Goal: Task Accomplishment & Management: Use online tool/utility

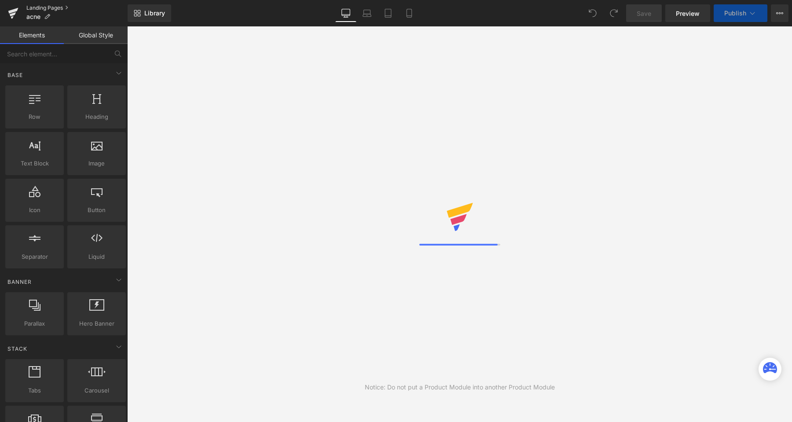
click at [42, 7] on link "Landing Pages" at bounding box center [76, 7] width 101 height 7
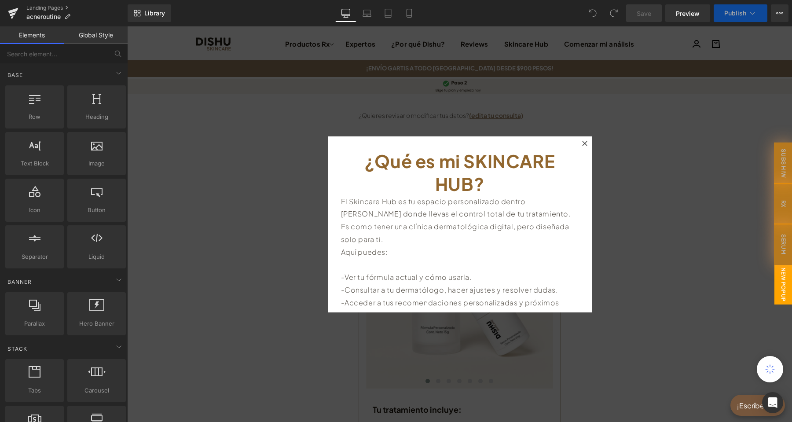
click at [584, 141] on icon at bounding box center [584, 143] width 5 height 5
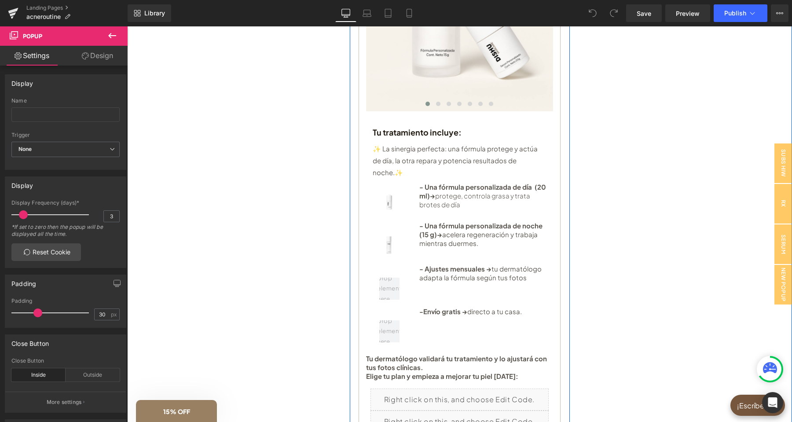
scroll to position [462, 0]
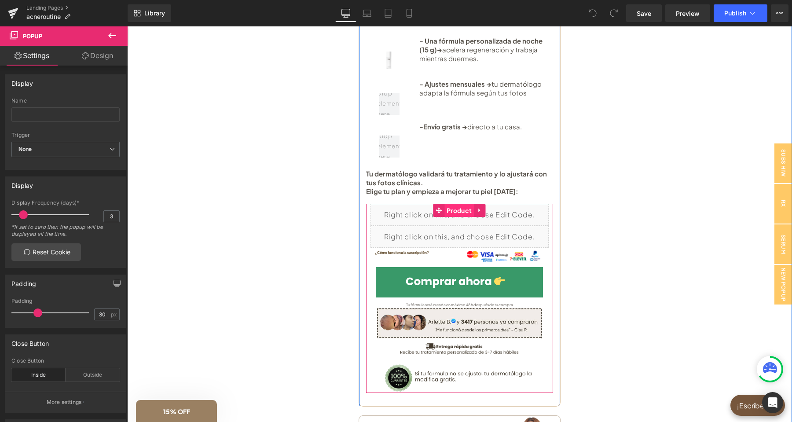
click at [457, 204] on span "Product" at bounding box center [459, 210] width 29 height 13
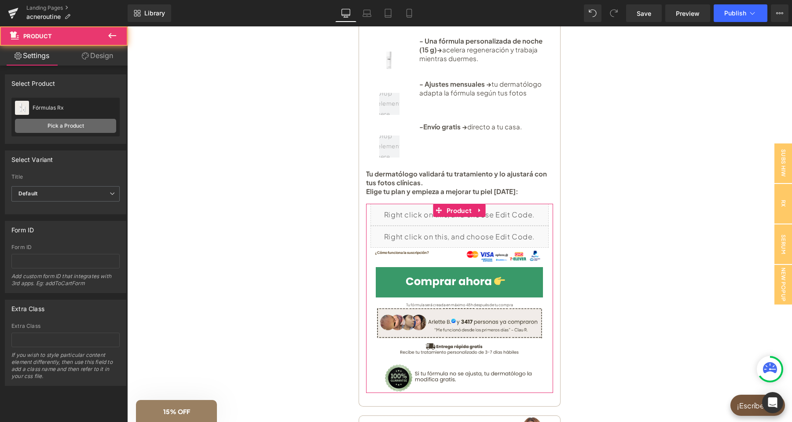
click at [90, 125] on link "Pick a Product" at bounding box center [65, 126] width 101 height 14
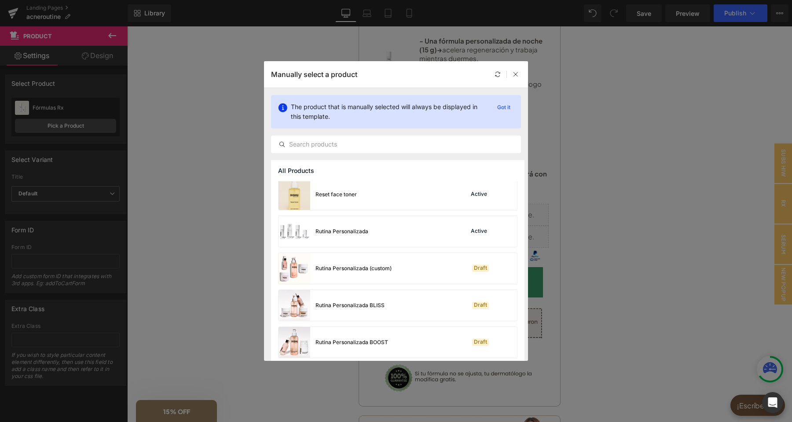
scroll to position [969, 0]
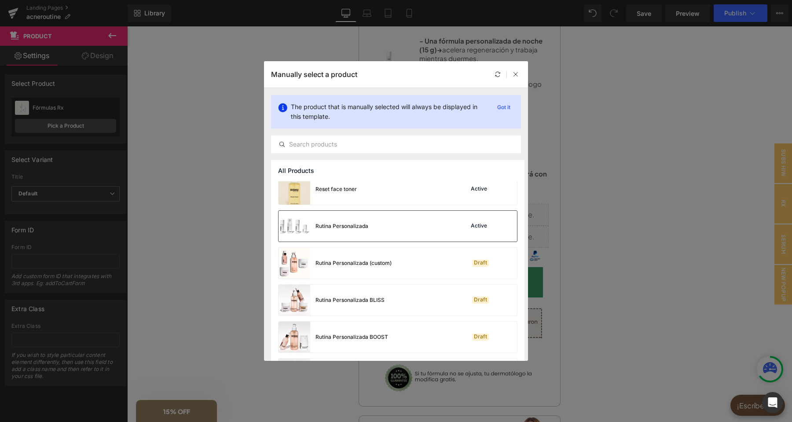
click at [422, 228] on div "Rutina Personalizada Active" at bounding box center [398, 226] width 239 height 31
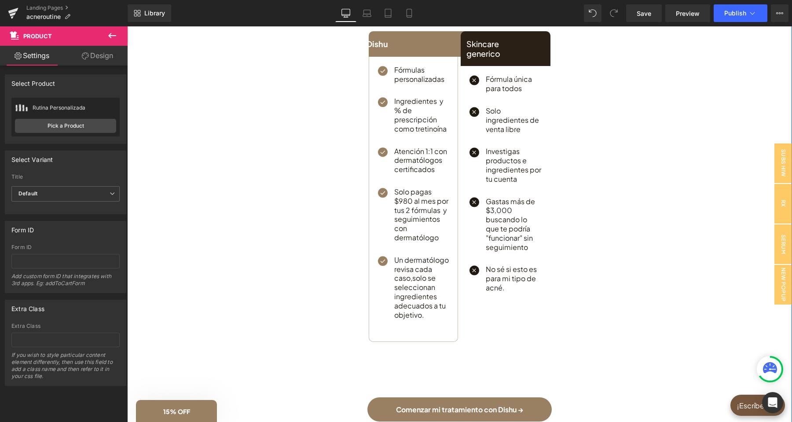
scroll to position [1017, 0]
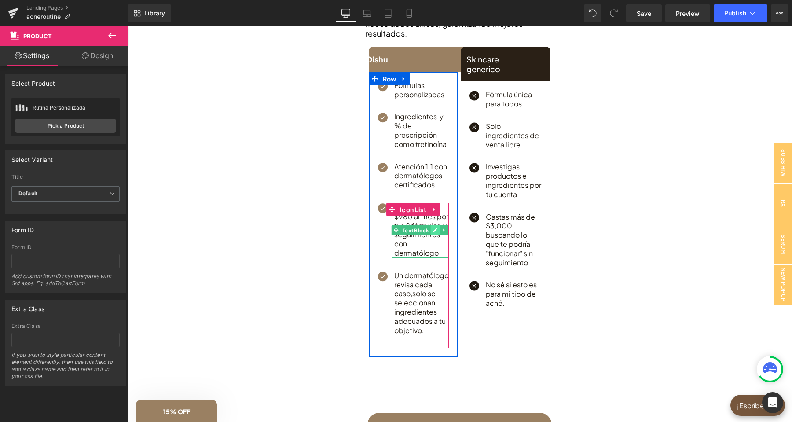
click at [436, 228] on icon at bounding box center [435, 230] width 5 height 5
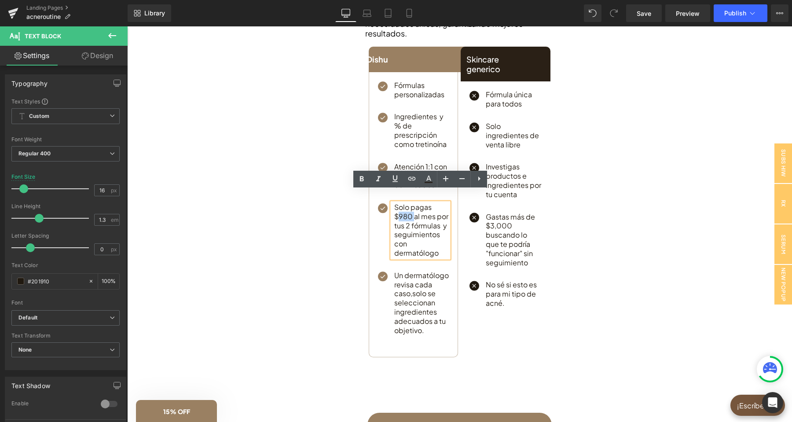
drag, startPoint x: 406, startPoint y: 206, endPoint x: 400, endPoint y: 206, distance: 6.6
click at [400, 206] on p "Solo pagas $980 al mes por tus 2 fórmulas y seguimientos con dermatólogo" at bounding box center [421, 230] width 55 height 55
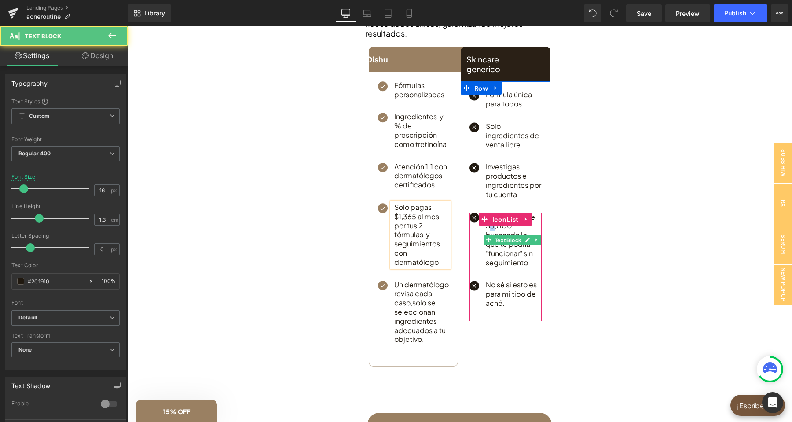
click at [493, 216] on p "Gastas más de $3,000 buscando lo que te podría "funcionar" sin seguimiento" at bounding box center [514, 240] width 56 height 55
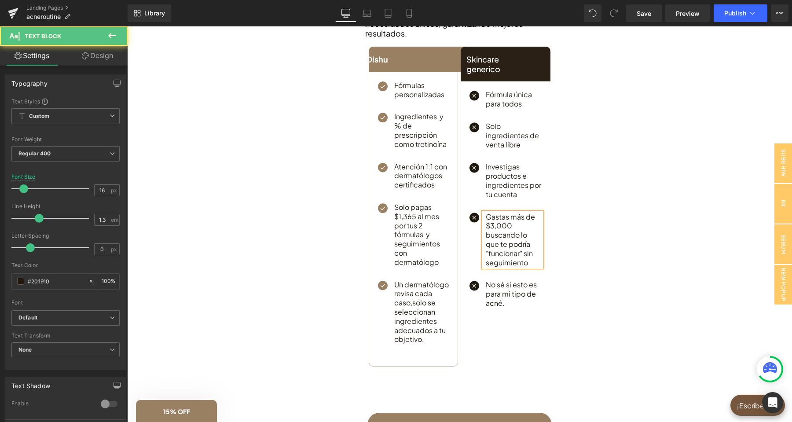
click at [493, 213] on p "Gastas más de $3,000 buscando lo que te podría "funcionar" sin seguimiento" at bounding box center [514, 240] width 56 height 55
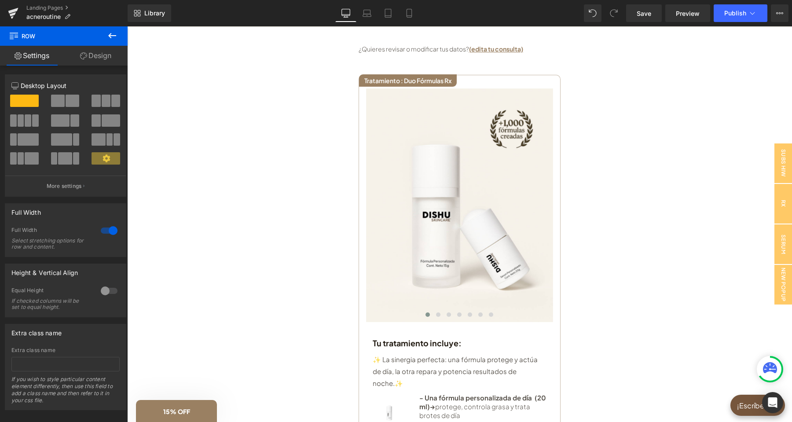
scroll to position [46, 0]
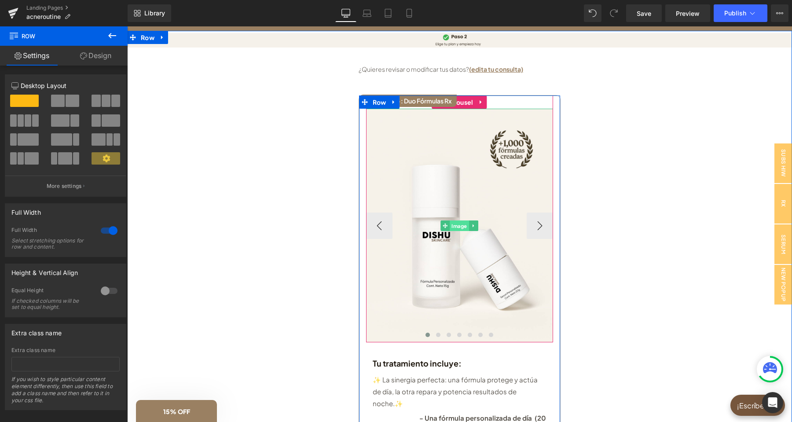
click at [459, 225] on span "Image" at bounding box center [459, 226] width 19 height 11
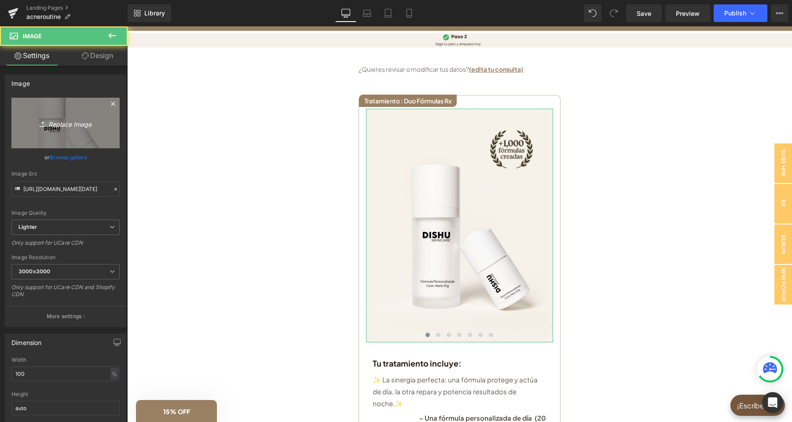
click at [66, 111] on link "Replace Image" at bounding box center [65, 123] width 108 height 51
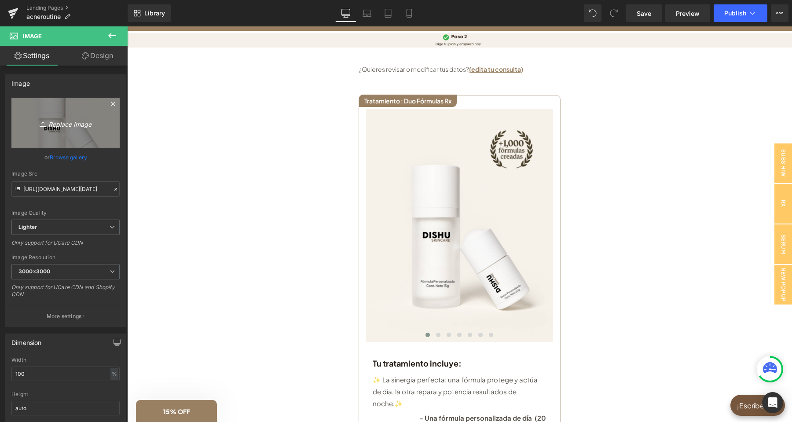
type input "C:\fakepath\POSTS AGO-SEPT(24).png"
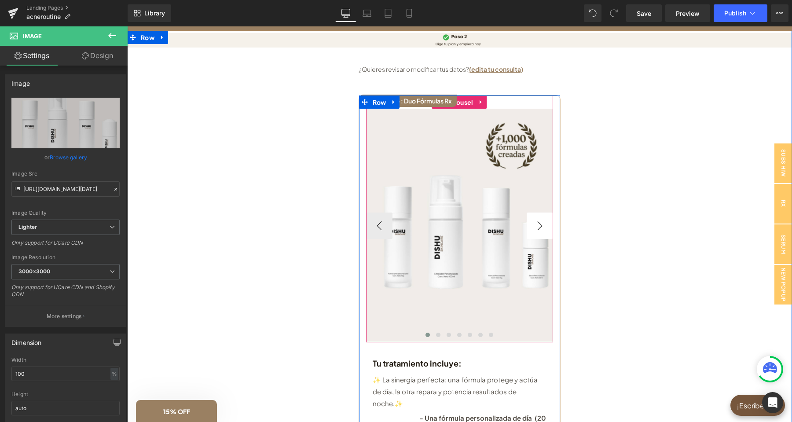
click at [537, 227] on button "›" at bounding box center [540, 226] width 26 height 26
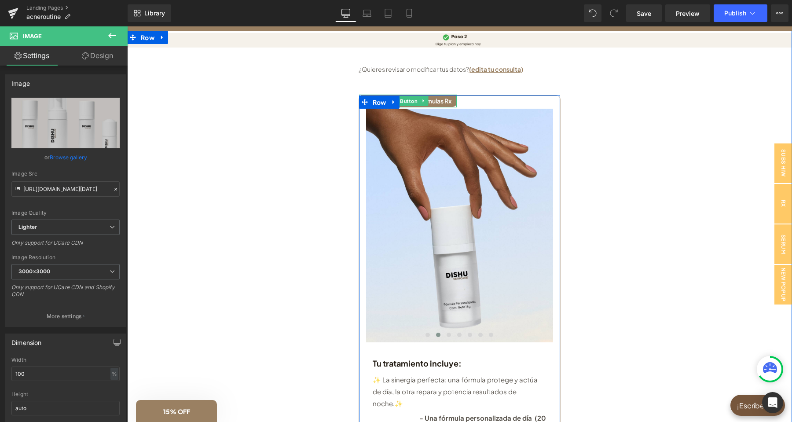
click at [437, 99] on link "Tratamiento : Duo Fórmulas Rx" at bounding box center [408, 101] width 98 height 12
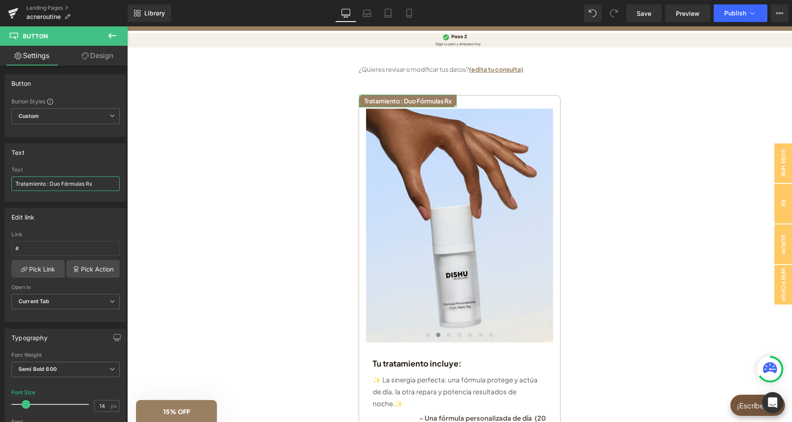
drag, startPoint x: 96, startPoint y: 183, endPoint x: 51, endPoint y: 185, distance: 45.8
click at [51, 185] on input "Tratamiento : Duo Fórmulas Rx" at bounding box center [65, 184] width 108 height 15
type input "Tratamiento : Kit Rx"
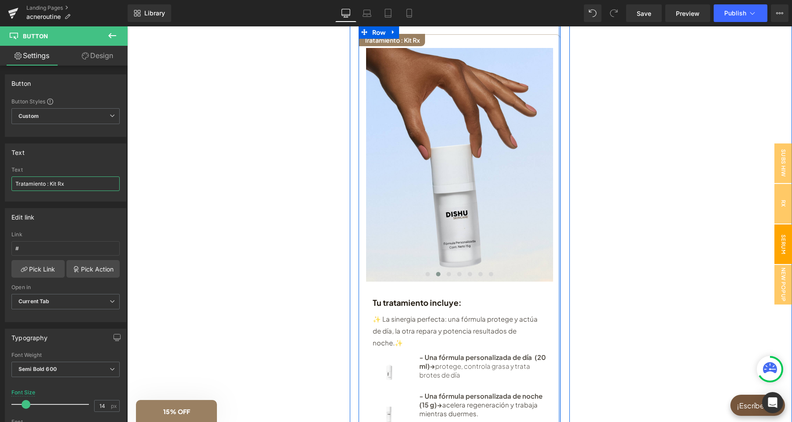
scroll to position [92, 0]
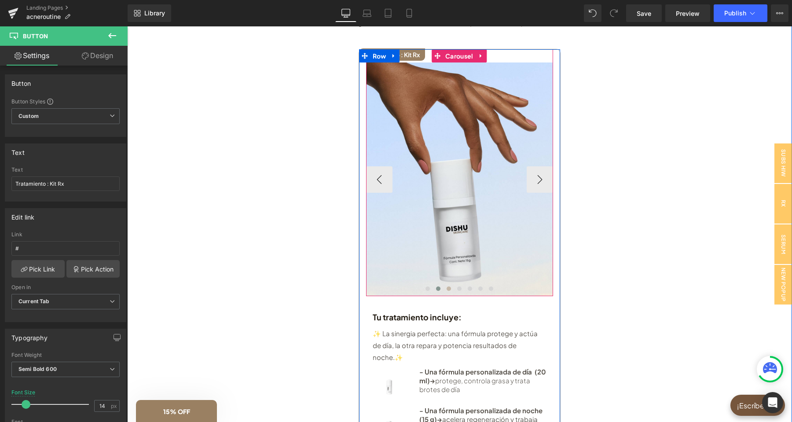
click at [449, 291] on span at bounding box center [449, 289] width 4 height 4
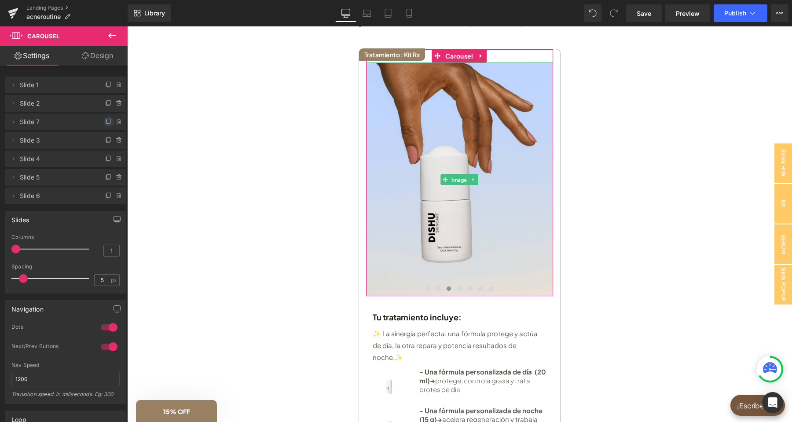
click at [107, 123] on icon at bounding box center [109, 121] width 4 height 4
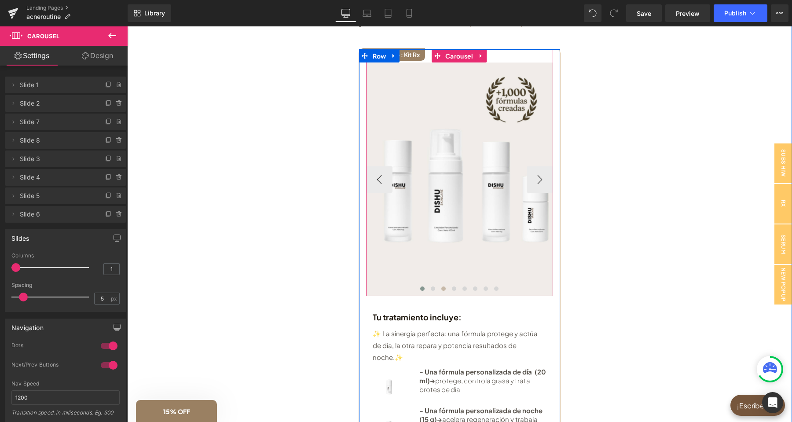
click at [445, 290] on span at bounding box center [444, 289] width 4 height 4
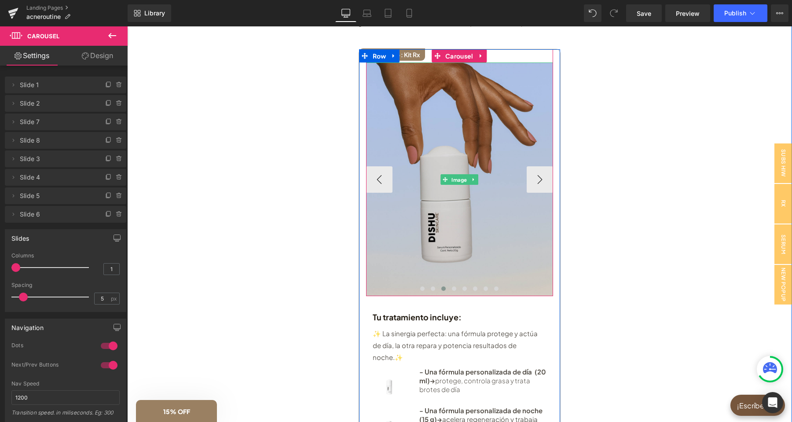
click at [466, 217] on img at bounding box center [459, 180] width 187 height 234
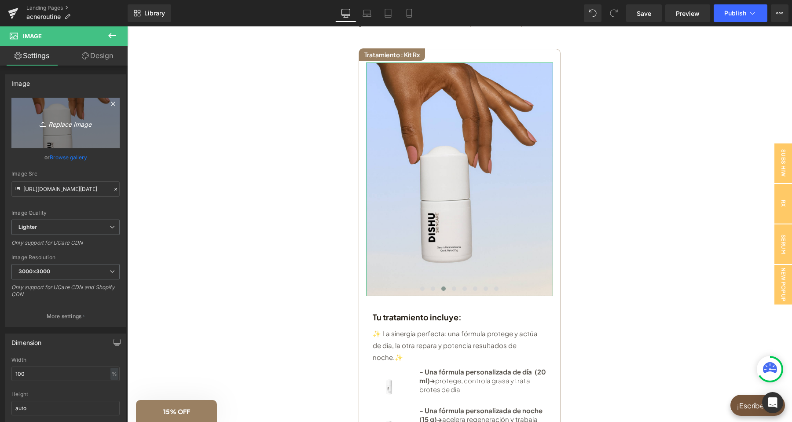
click at [86, 122] on icon "Replace Image" at bounding box center [65, 123] width 70 height 11
type input "C:\fakepath\POSTS AGO-SEPT(25).png"
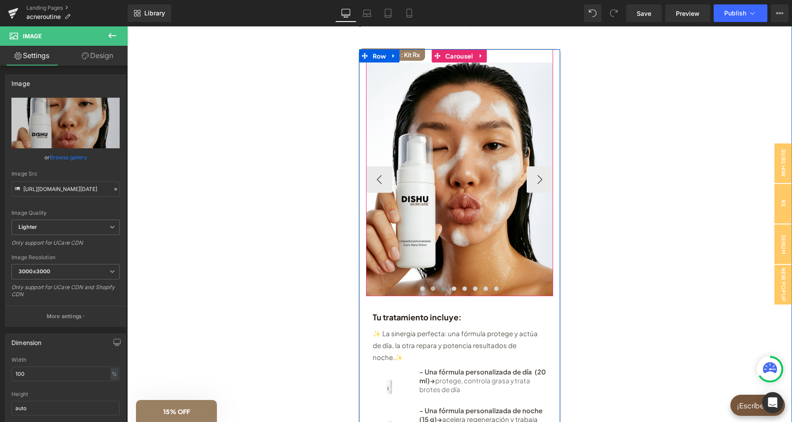
click at [434, 291] on span at bounding box center [433, 289] width 4 height 4
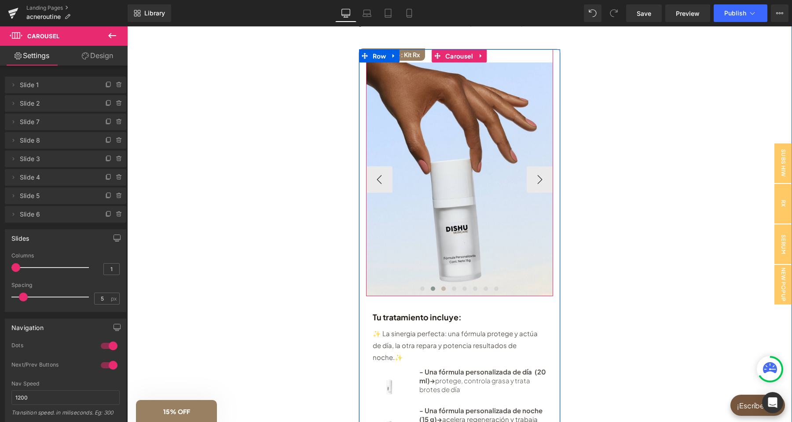
click at [447, 293] on button at bounding box center [443, 288] width 11 height 9
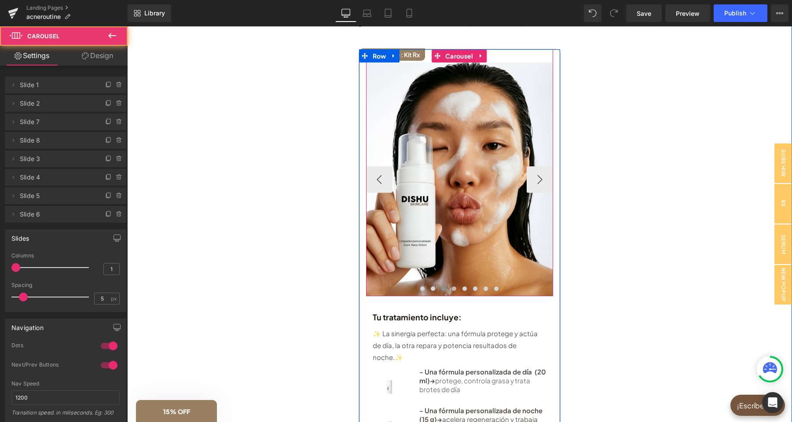
click at [452, 293] on button at bounding box center [454, 288] width 11 height 9
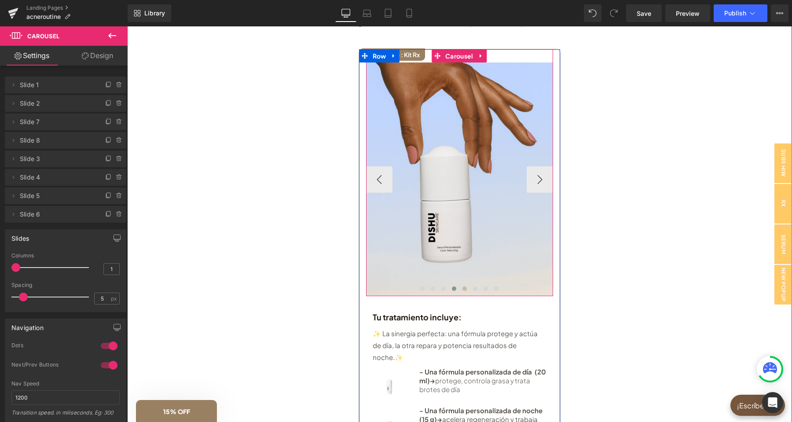
click at [461, 293] on button at bounding box center [465, 288] width 11 height 9
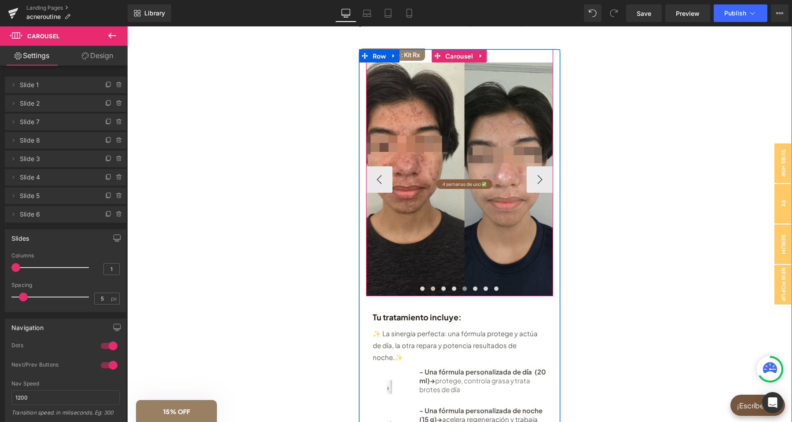
click at [433, 291] on span at bounding box center [433, 289] width 4 height 4
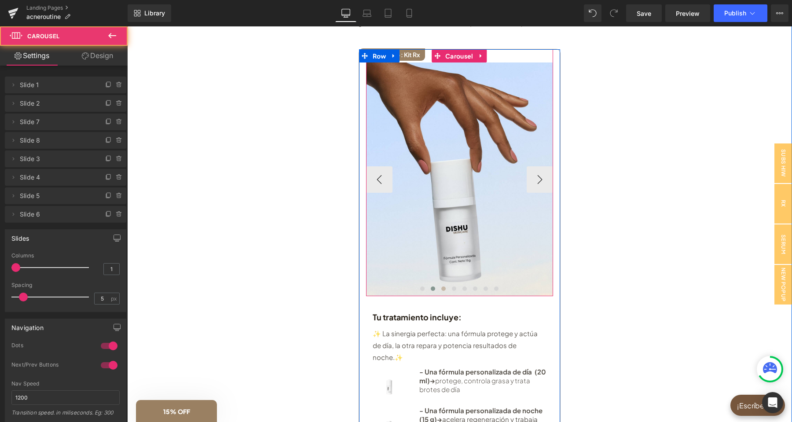
click at [443, 291] on span at bounding box center [444, 289] width 4 height 4
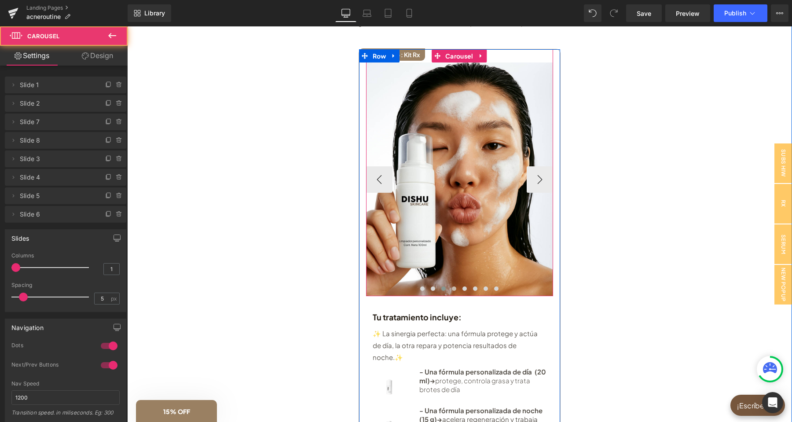
click at [454, 291] on span at bounding box center [454, 289] width 4 height 4
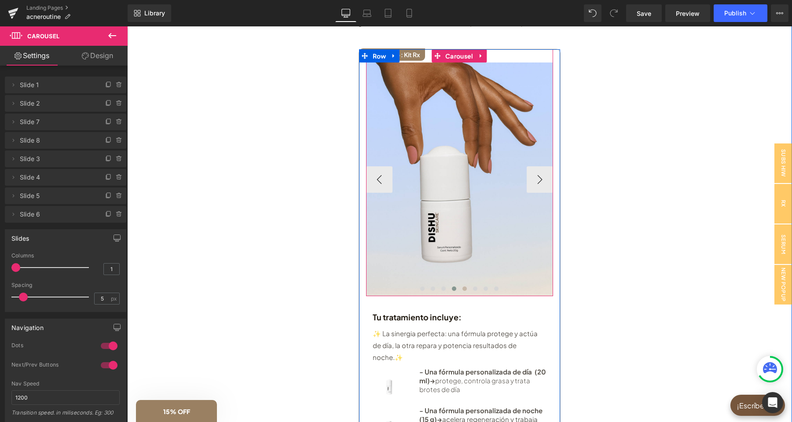
click at [462, 293] on button at bounding box center [465, 288] width 11 height 9
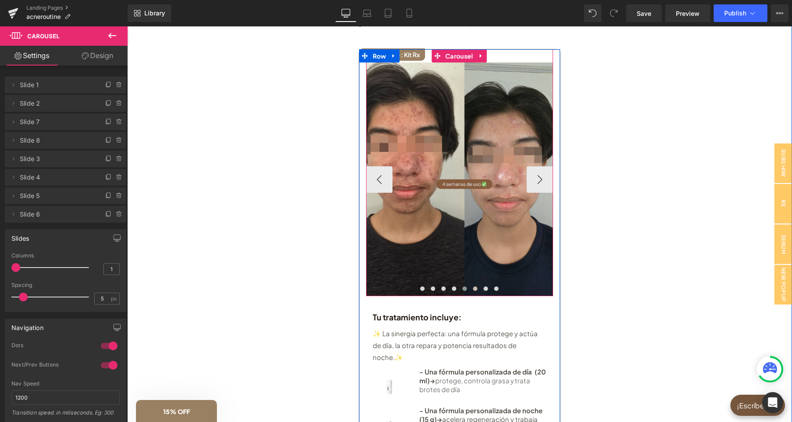
click at [475, 291] on span at bounding box center [475, 289] width 4 height 4
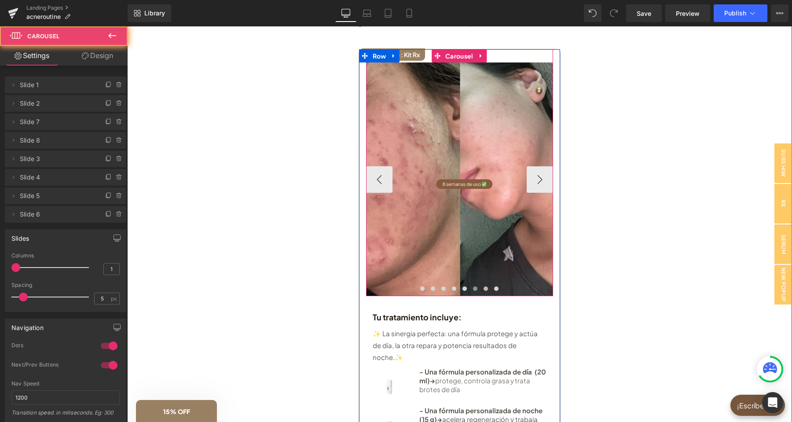
click at [484, 293] on button at bounding box center [486, 288] width 11 height 9
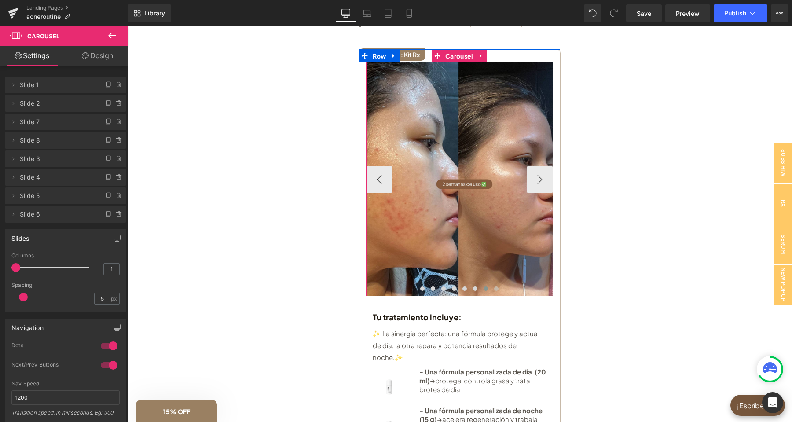
click at [495, 291] on span at bounding box center [496, 289] width 4 height 4
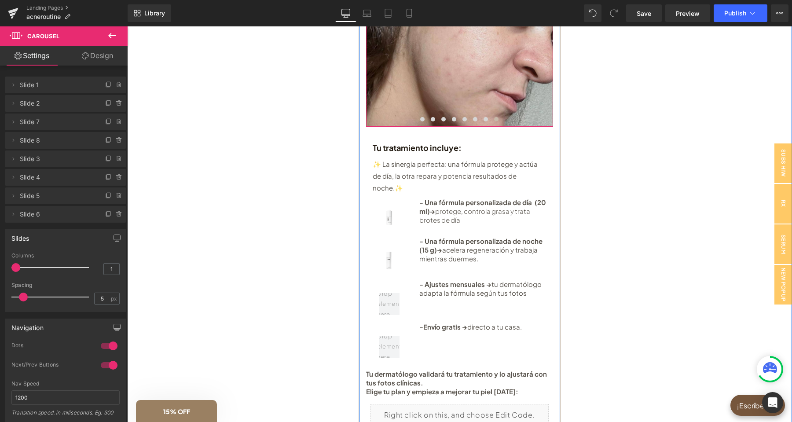
scroll to position [277, 0]
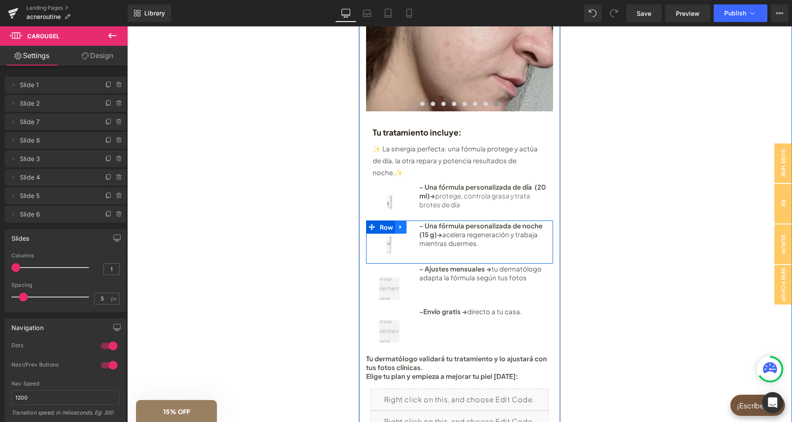
click at [399, 224] on icon at bounding box center [401, 227] width 6 height 7
click at [415, 224] on icon at bounding box center [412, 227] width 6 height 6
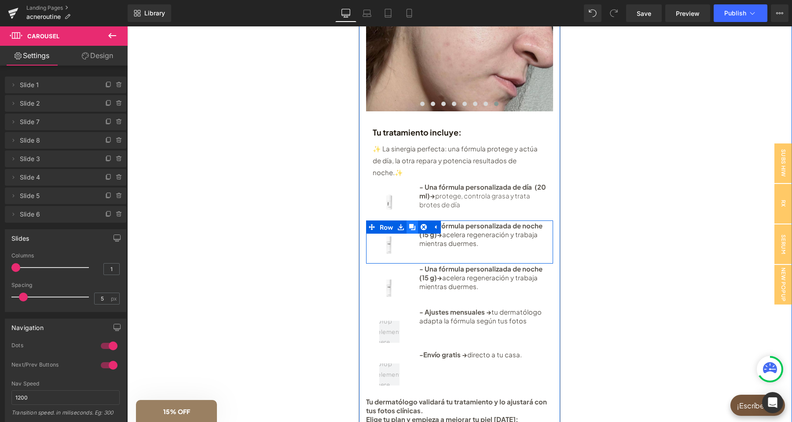
click at [415, 224] on icon at bounding box center [412, 227] width 6 height 6
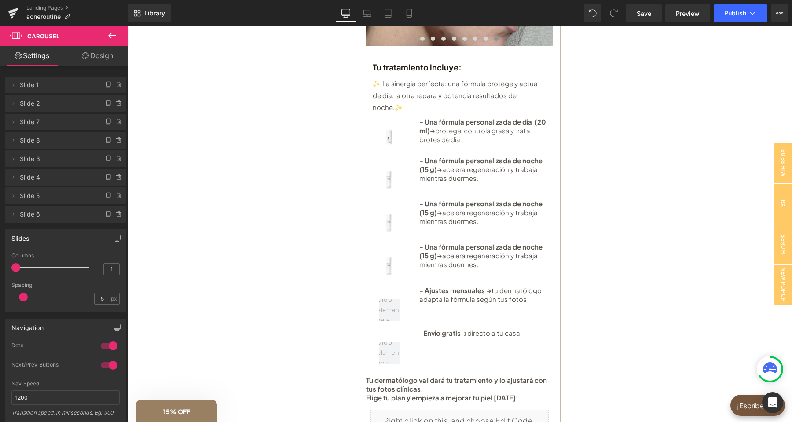
scroll to position [370, 0]
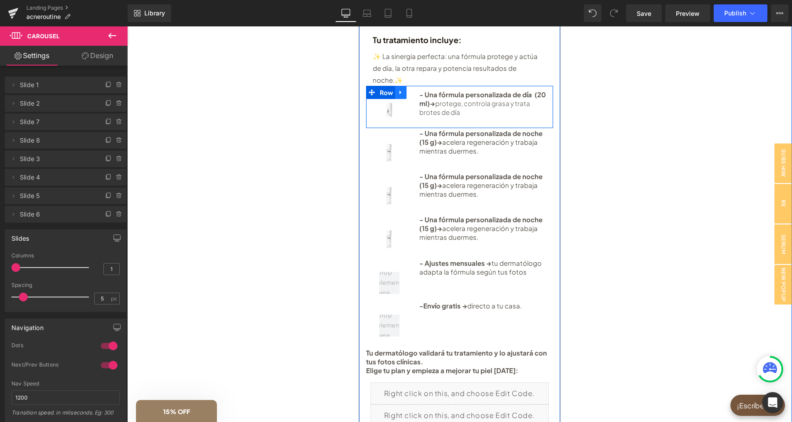
click at [403, 89] on icon at bounding box center [401, 92] width 6 height 7
click at [424, 89] on icon at bounding box center [424, 92] width 6 height 6
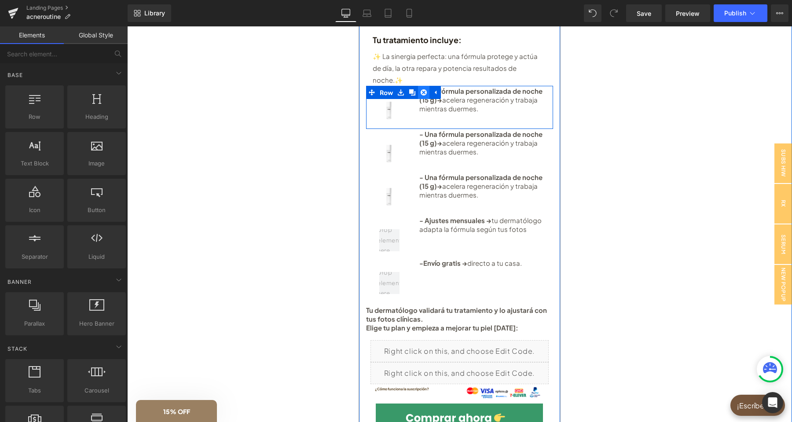
click at [425, 89] on icon at bounding box center [424, 92] width 6 height 6
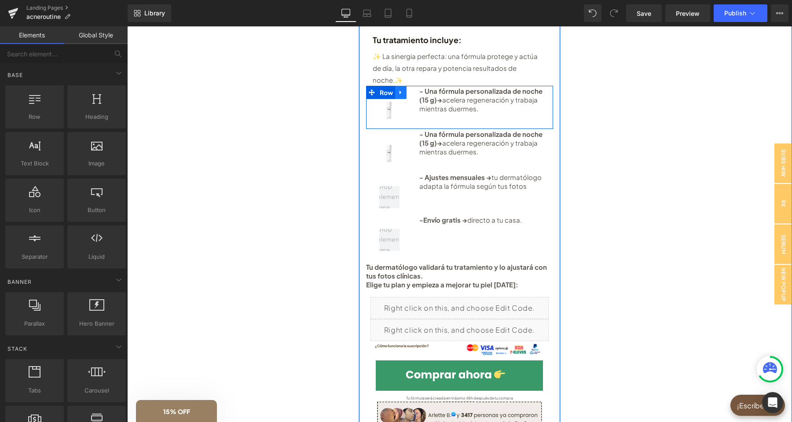
click at [401, 89] on icon at bounding box center [401, 92] width 6 height 7
click at [421, 86] on link at bounding box center [423, 92] width 11 height 13
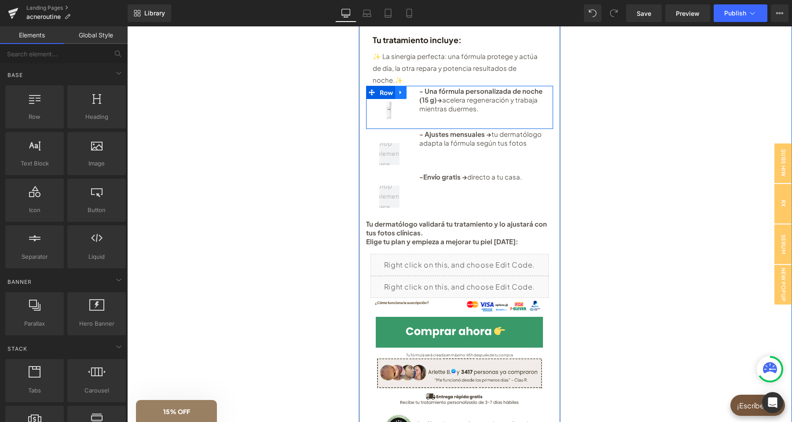
click at [401, 89] on icon at bounding box center [401, 92] width 6 height 7
click at [423, 89] on icon at bounding box center [424, 92] width 6 height 6
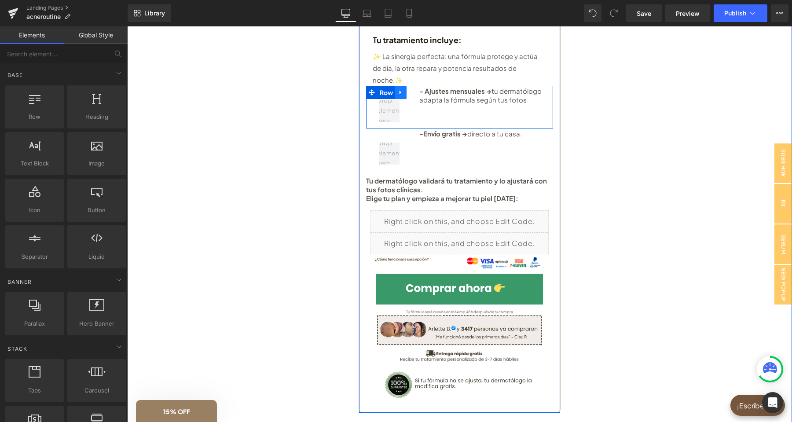
click at [402, 89] on icon at bounding box center [401, 92] width 6 height 7
click at [423, 89] on icon at bounding box center [424, 92] width 6 height 6
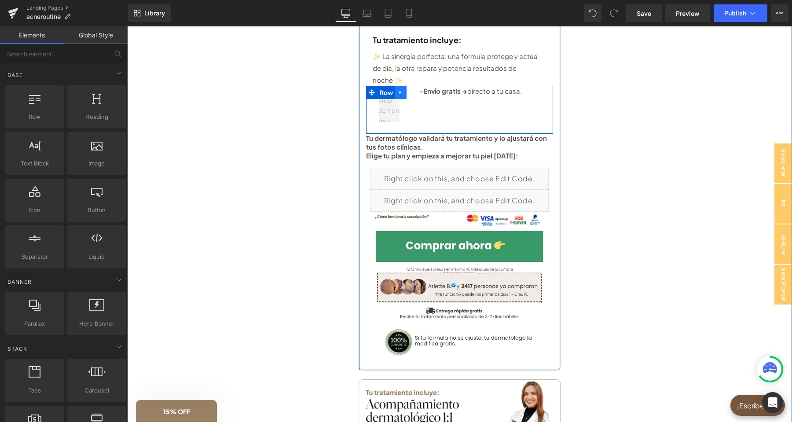
click at [402, 90] on icon at bounding box center [401, 92] width 2 height 4
click at [423, 89] on icon at bounding box center [424, 92] width 6 height 6
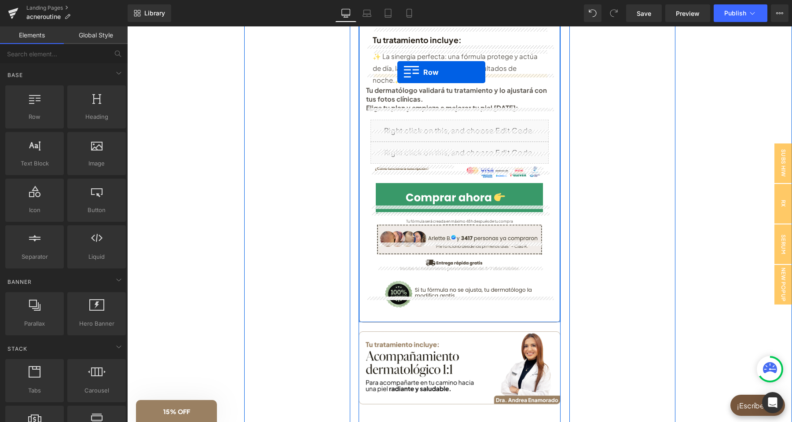
drag, startPoint x: 169, startPoint y: 138, endPoint x: 398, endPoint y: 72, distance: 237.8
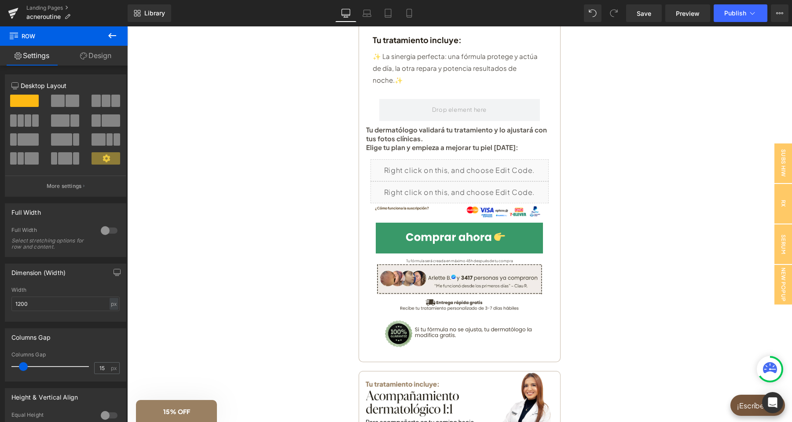
click at [111, 40] on icon at bounding box center [112, 35] width 11 height 11
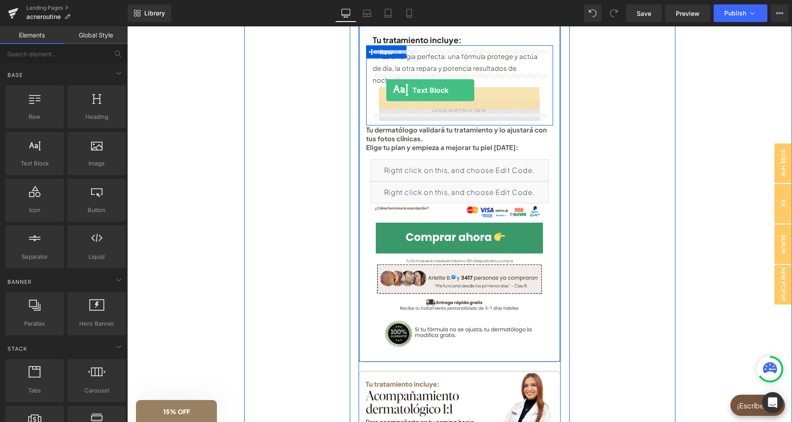
drag, startPoint x: 175, startPoint y: 184, endPoint x: 387, endPoint y: 94, distance: 230.0
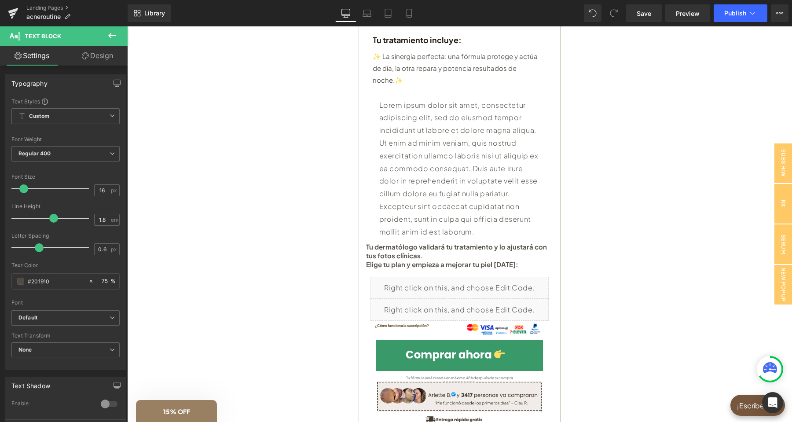
click at [474, 187] on p "Lorem ipsum dolor sit amet, consectetur adipiscing elit, sed do eiusmod tempor …" at bounding box center [459, 169] width 161 height 140
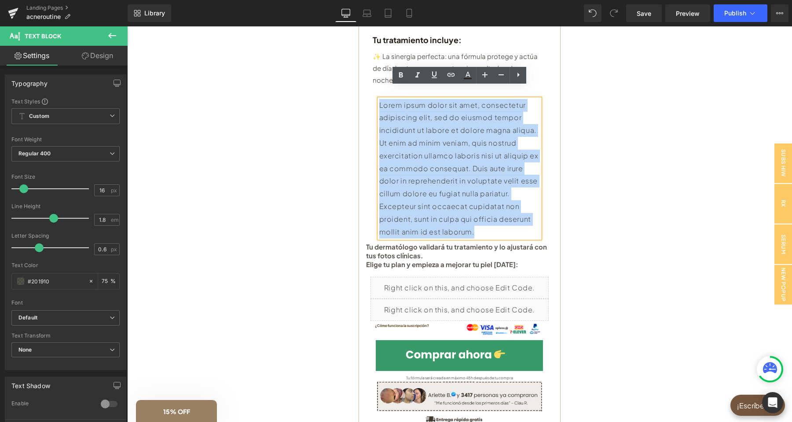
drag, startPoint x: 481, startPoint y: 222, endPoint x: 379, endPoint y: 91, distance: 166.6
click at [379, 99] on div "Lorem ipsum dolor sit amet, consectetur adipiscing elit, sed do eiusmod tempor …" at bounding box center [459, 169] width 161 height 140
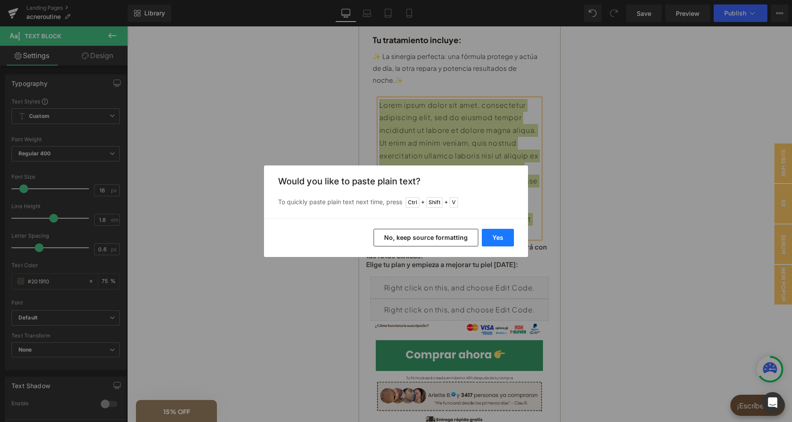
click at [491, 231] on button "Yes" at bounding box center [498, 238] width 32 height 18
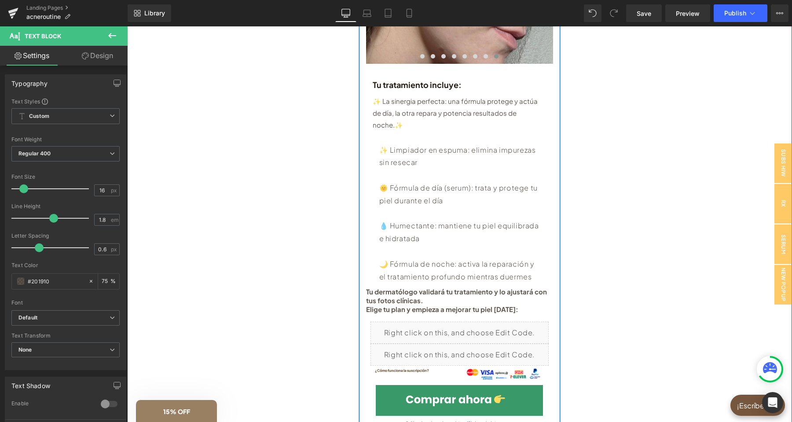
scroll to position [324, 0]
click at [446, 145] on p "✨ Limpiador en espuma: elimina impurezas sin resecar 🌞 Fórmula de día (serum): …" at bounding box center [459, 215] width 161 height 140
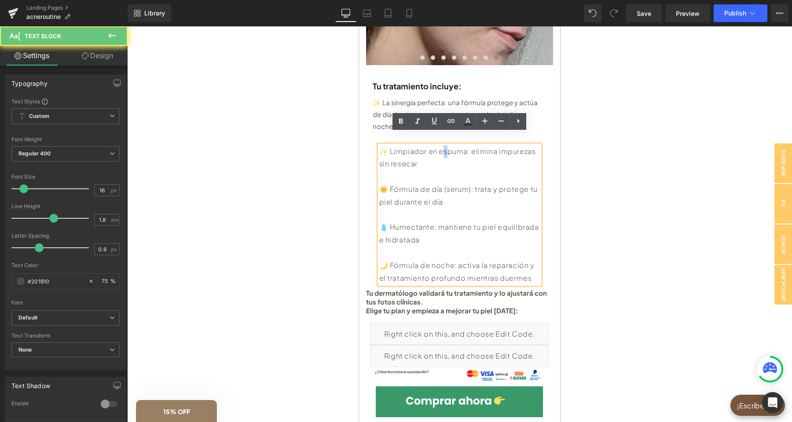
click at [456, 156] on p "✨ Limpiador en espuma: elimina impurezas sin resecar 🌞 Fórmula de día (serum): …" at bounding box center [459, 215] width 161 height 140
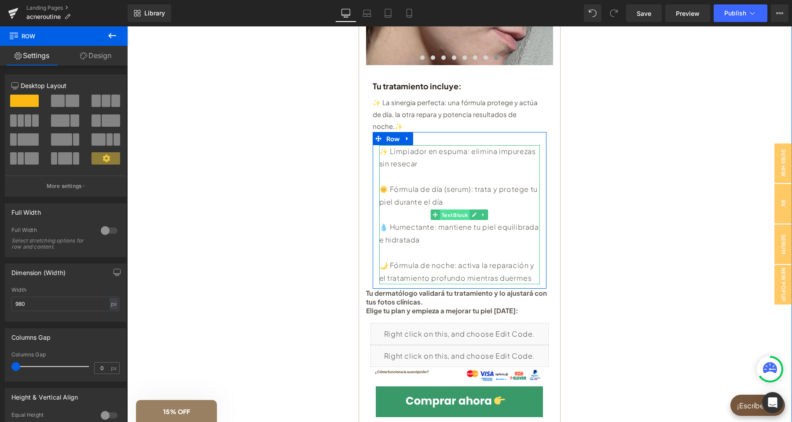
click at [458, 210] on span "Text Block" at bounding box center [455, 215] width 30 height 11
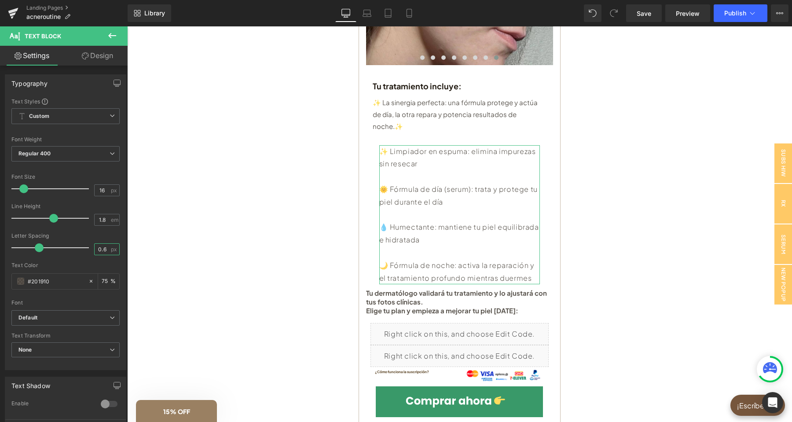
drag, startPoint x: 108, startPoint y: 249, endPoint x: 94, endPoint y: 249, distance: 13.6
click at [94, 249] on div "0.6 px" at bounding box center [107, 249] width 26 height 12
type input "0"
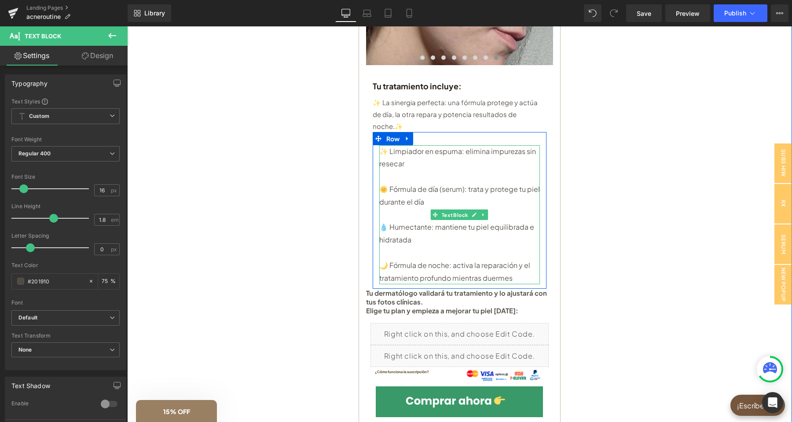
click at [438, 164] on p "✨ Limpiador en espuma: elimina impurezas sin resecar 🌞 Fórmula de día (serum): …" at bounding box center [459, 215] width 161 height 140
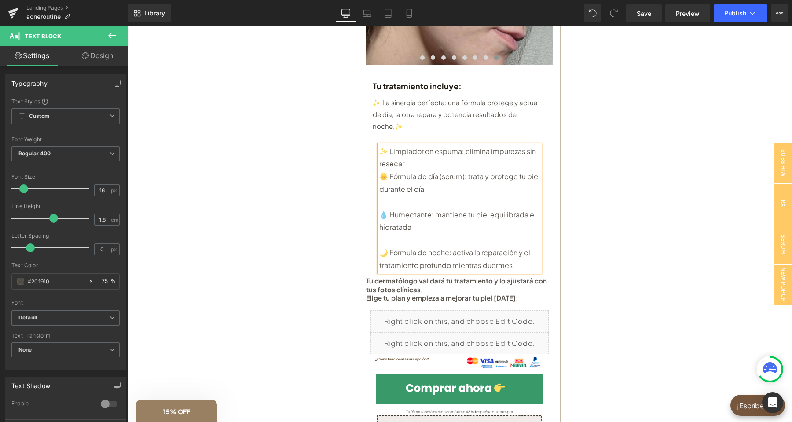
click at [394, 191] on p "✨ Limpiador en espuma: elimina impurezas sin resecar 🌞 Fórmula de día (serum): …" at bounding box center [459, 208] width 161 height 127
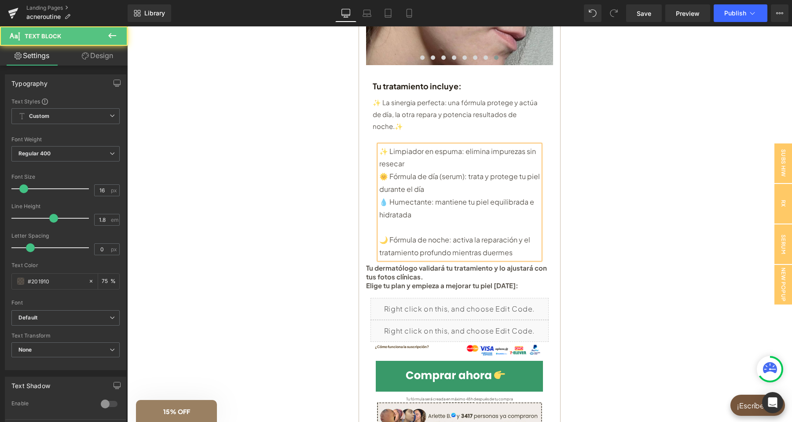
click at [396, 211] on p "✨ Limpiador en espuma: elimina impurezas sin resecar 🌞 Fórmula de día (serum): …" at bounding box center [459, 202] width 161 height 114
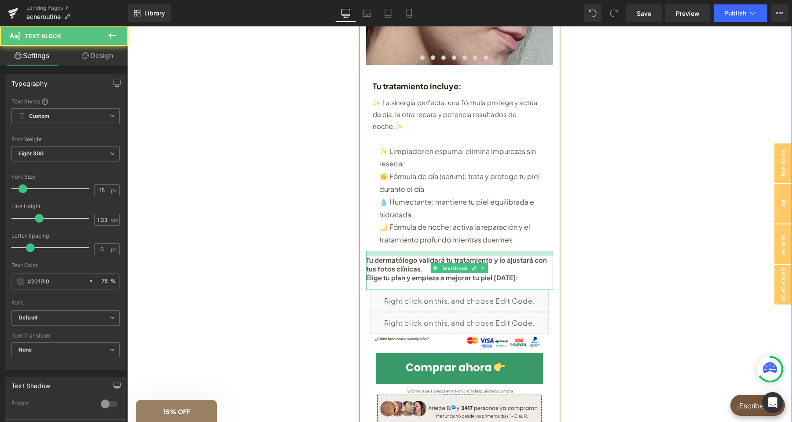
drag, startPoint x: 417, startPoint y: 239, endPoint x: 416, endPoint y: 244, distance: 4.9
click at [416, 251] on div "Tu dermatólogo validará tu tratamiento y lo ajustará con tus fotos clínicas. El…" at bounding box center [459, 270] width 187 height 39
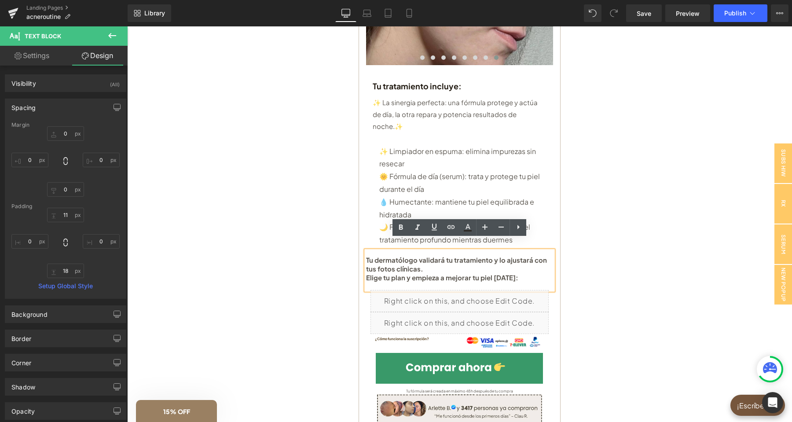
click at [484, 214] on icon at bounding box center [483, 215] width 1 height 3
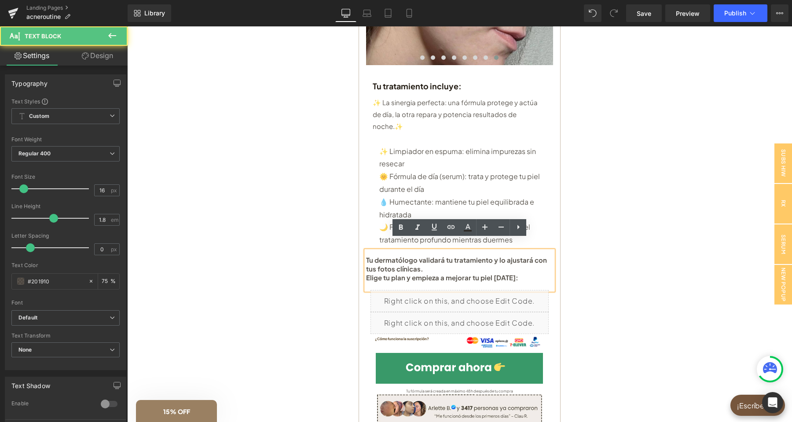
click at [529, 214] on p "✨ Limpiador en espuma: elimina impurezas sin resecar 🌞 Fórmula de día (serum): …" at bounding box center [459, 195] width 161 height 101
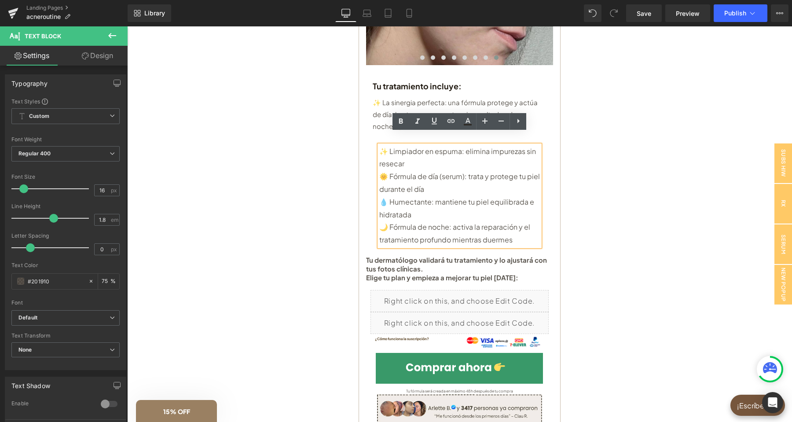
click at [523, 228] on p "✨ Limpiador en espuma: elimina impurezas sin resecar 🌞 Fórmula de día (serum): …" at bounding box center [459, 195] width 161 height 101
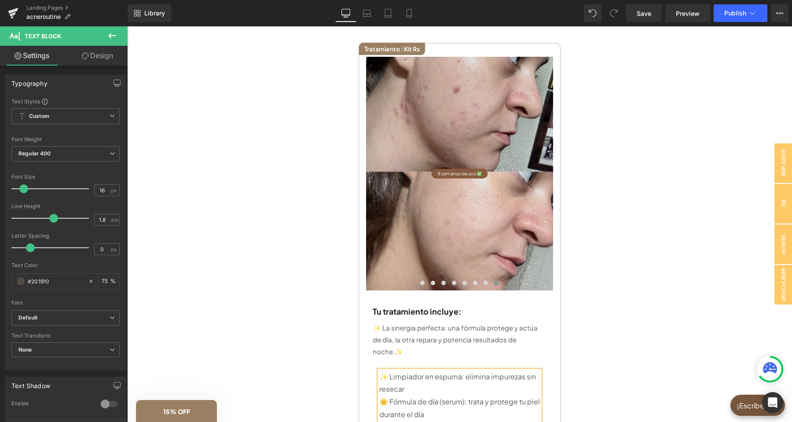
scroll to position [92, 0]
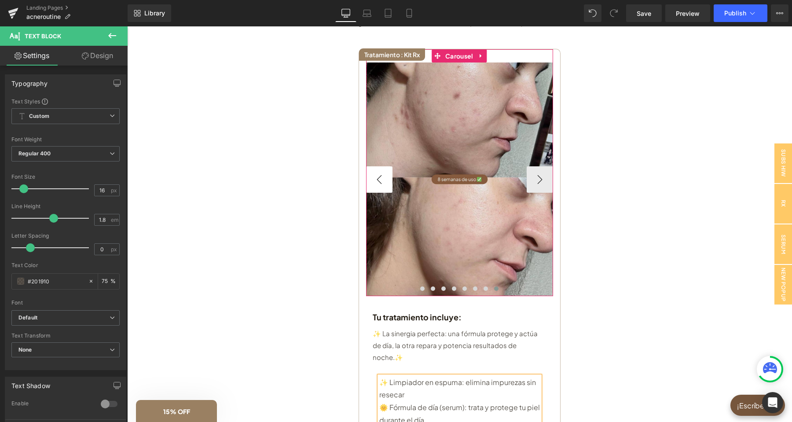
click at [372, 174] on button "‹" at bounding box center [379, 179] width 26 height 26
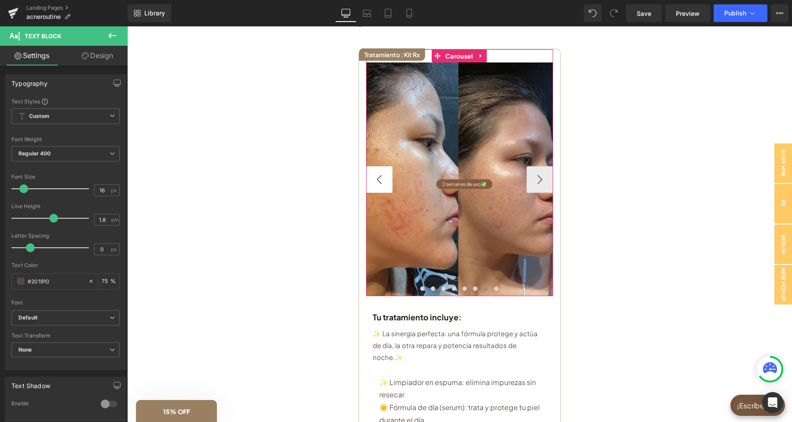
click at [376, 175] on button "‹" at bounding box center [379, 179] width 26 height 26
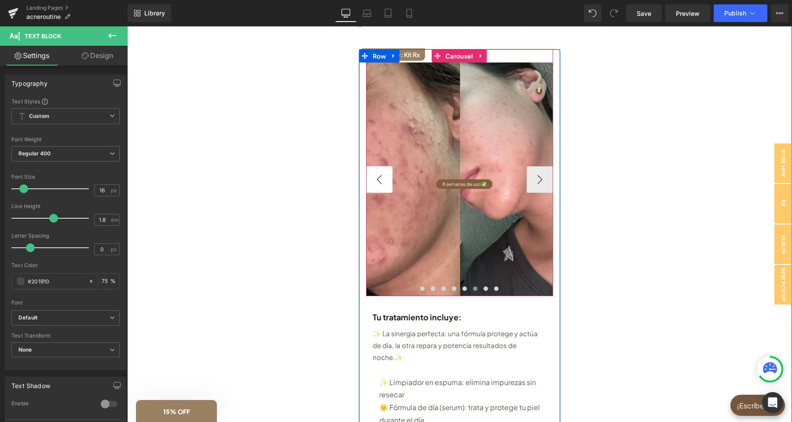
click at [376, 175] on button "‹" at bounding box center [379, 179] width 26 height 26
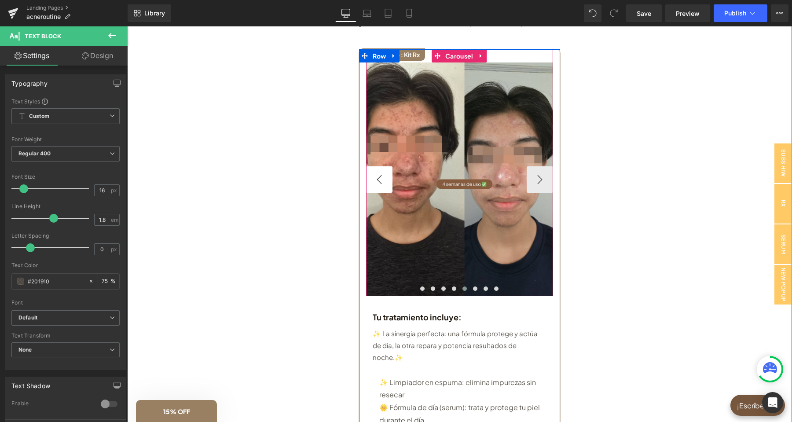
click at [376, 175] on button "‹" at bounding box center [379, 179] width 26 height 26
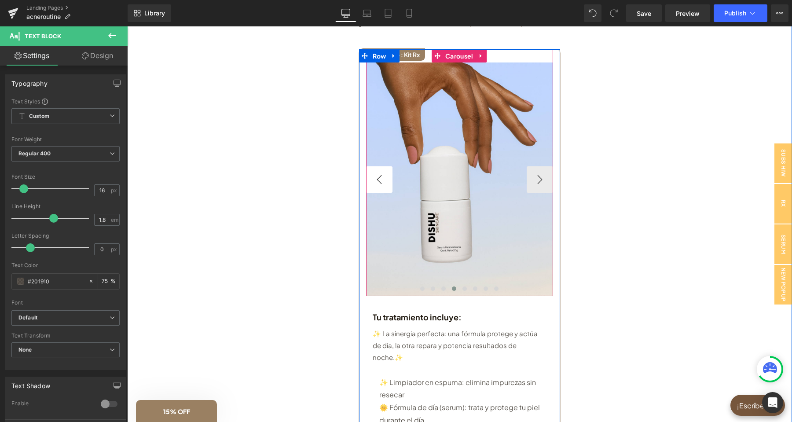
click at [376, 175] on button "‹" at bounding box center [379, 179] width 26 height 26
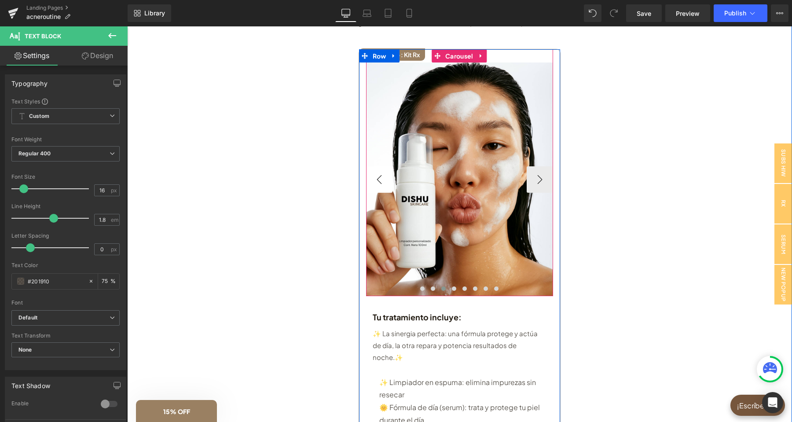
click at [376, 175] on button "‹" at bounding box center [379, 179] width 26 height 26
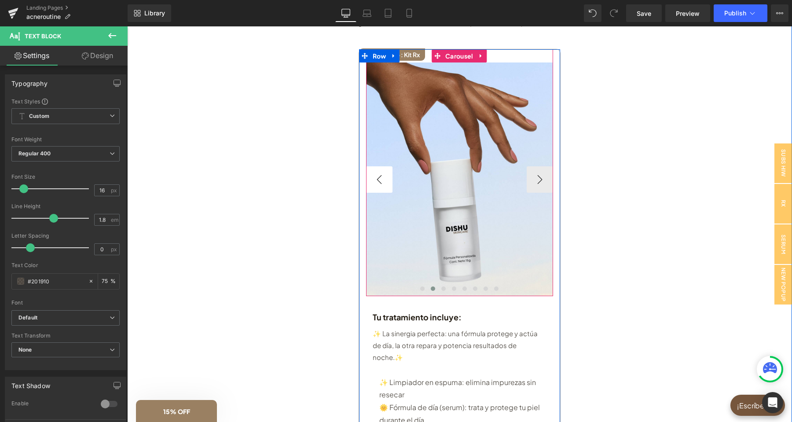
click at [376, 175] on button "‹" at bounding box center [379, 179] width 26 height 26
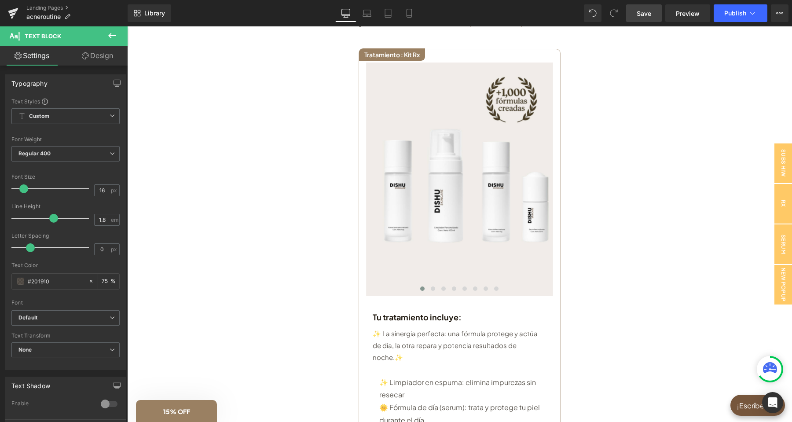
click at [649, 17] on span "Save" at bounding box center [644, 13] width 15 height 9
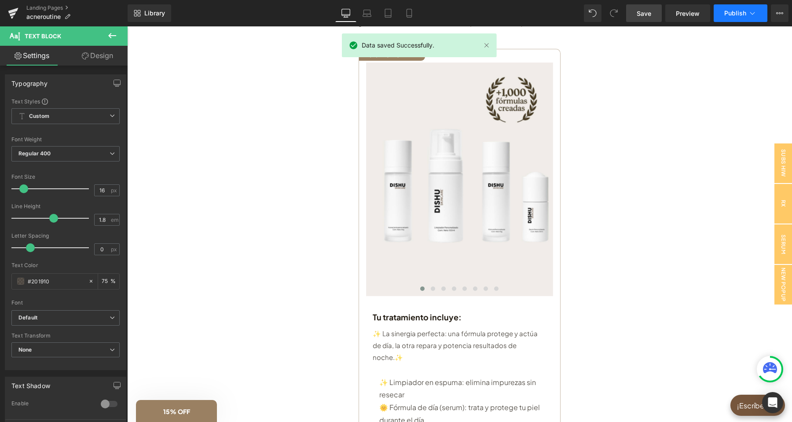
click at [734, 7] on button "Publish" at bounding box center [741, 13] width 54 height 18
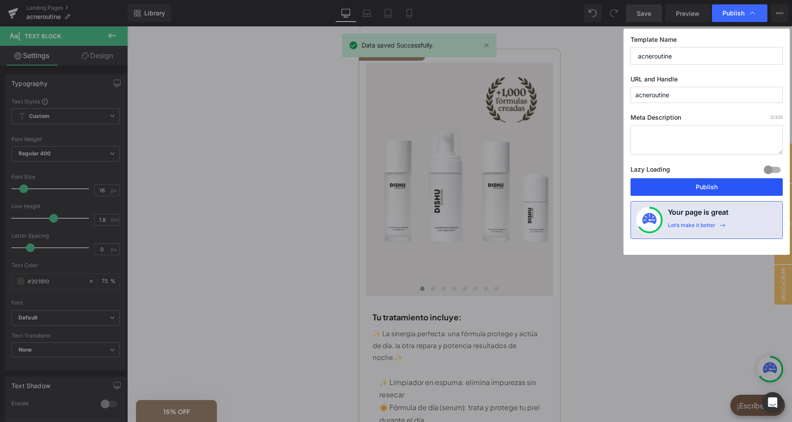
click at [707, 189] on button "Publish" at bounding box center [707, 187] width 152 height 18
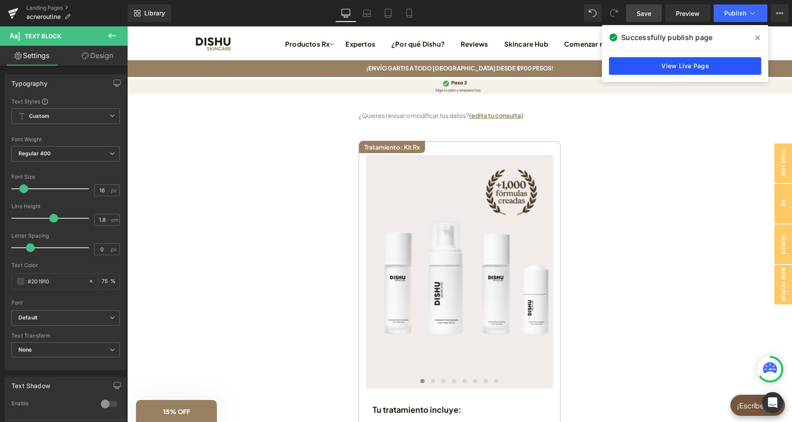
click at [731, 66] on link "View Live Page" at bounding box center [685, 66] width 152 height 18
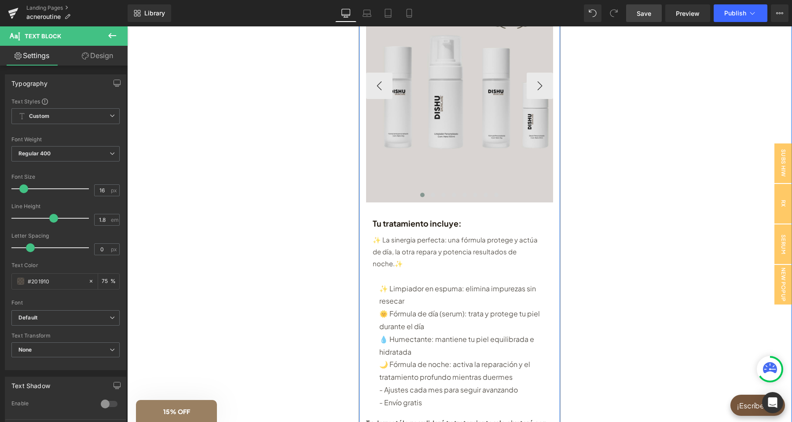
scroll to position [139, 0]
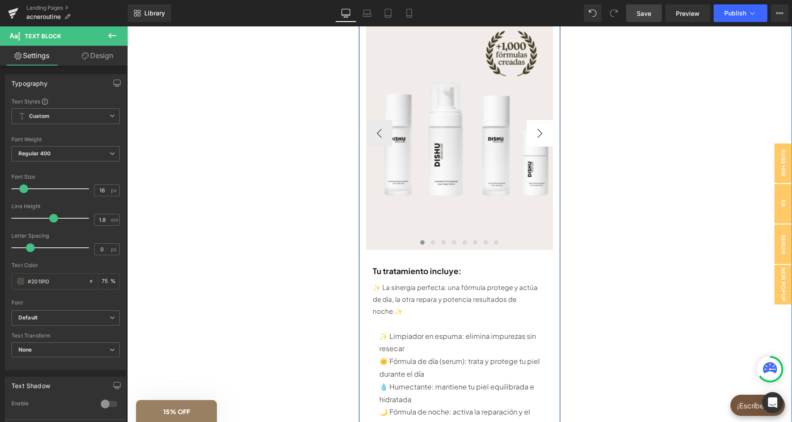
click at [539, 134] on button "›" at bounding box center [540, 133] width 26 height 26
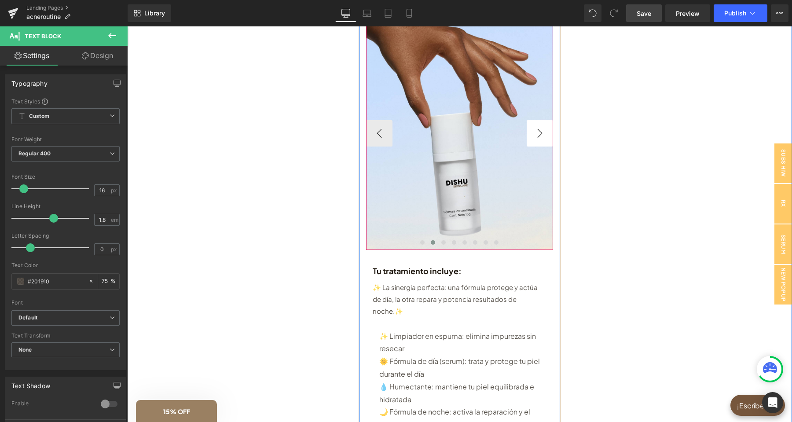
click at [539, 134] on button "›" at bounding box center [540, 133] width 26 height 26
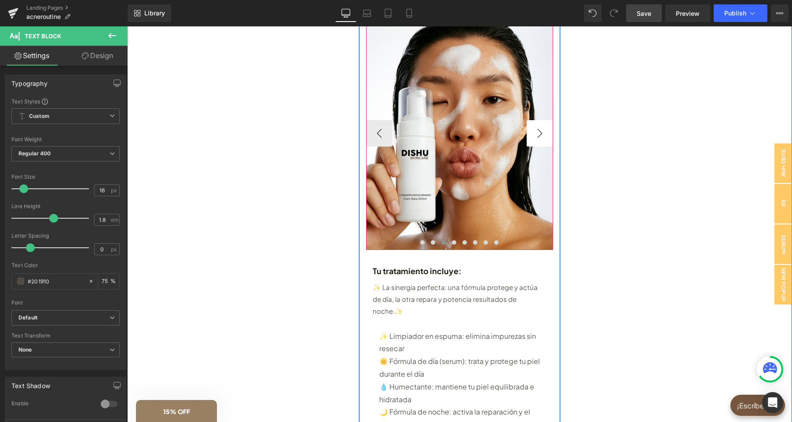
click at [539, 134] on button "›" at bounding box center [540, 133] width 26 height 26
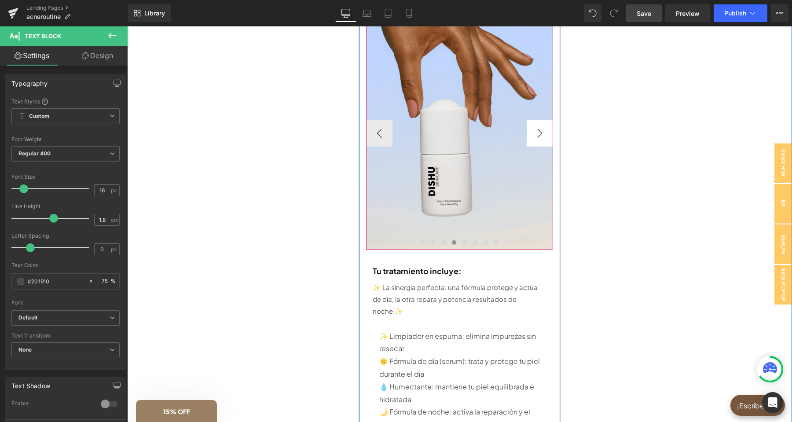
click at [539, 134] on button "›" at bounding box center [540, 133] width 26 height 26
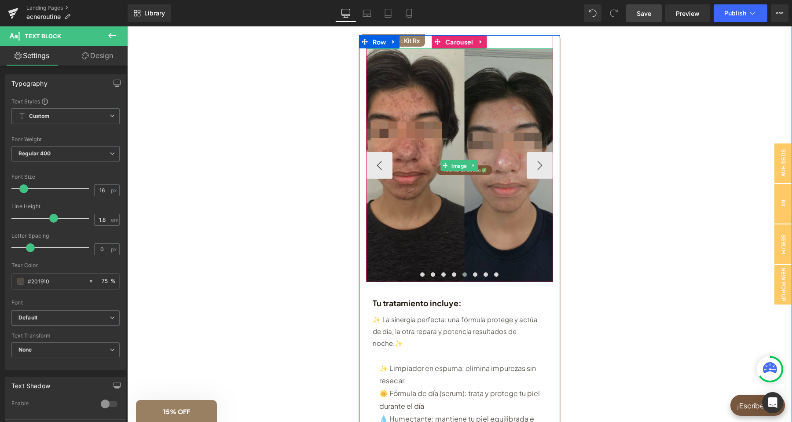
scroll to position [92, 0]
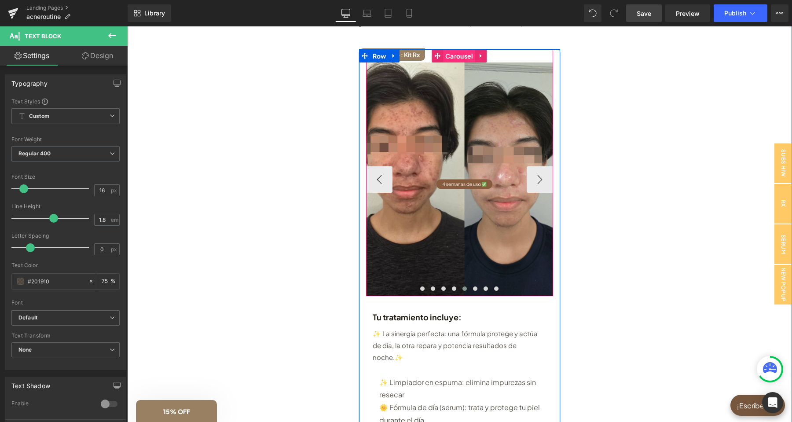
click at [461, 57] on span "Carousel" at bounding box center [459, 55] width 32 height 13
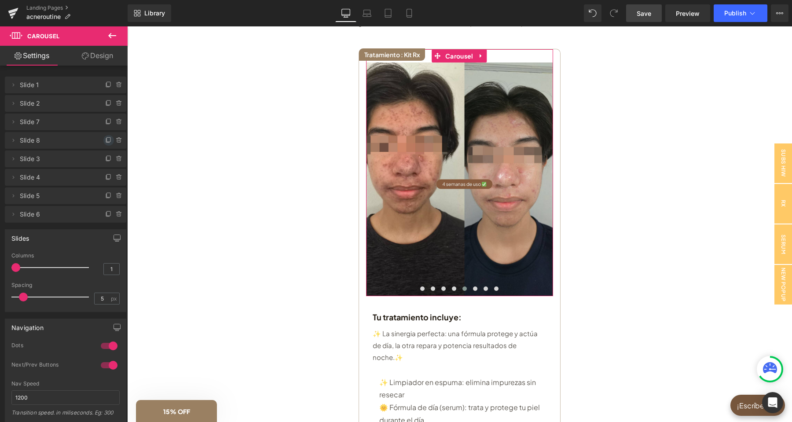
click at [107, 143] on icon at bounding box center [108, 141] width 4 height 4
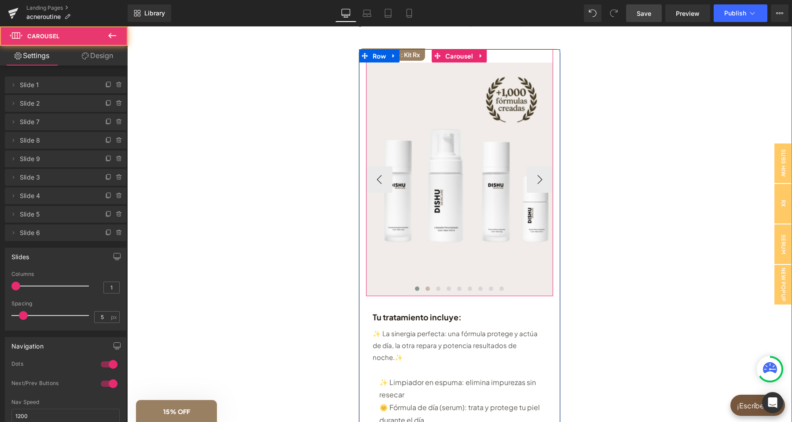
drag, startPoint x: 424, startPoint y: 291, endPoint x: 432, endPoint y: 292, distance: 7.5
click at [425, 291] on button at bounding box center [428, 288] width 11 height 9
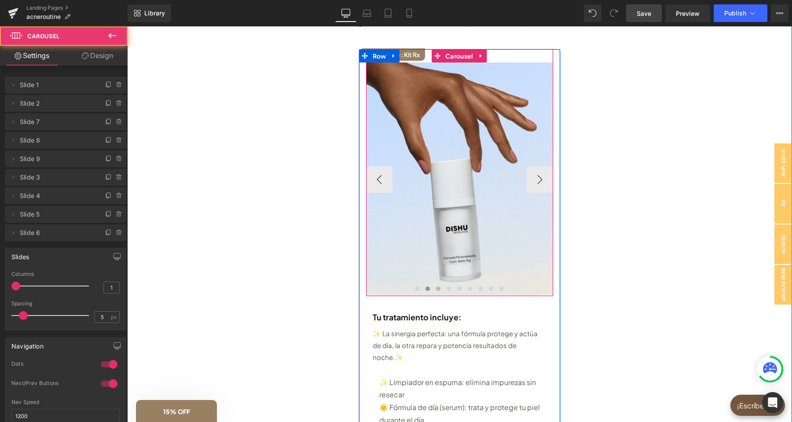
click at [437, 291] on span at bounding box center [438, 289] width 4 height 4
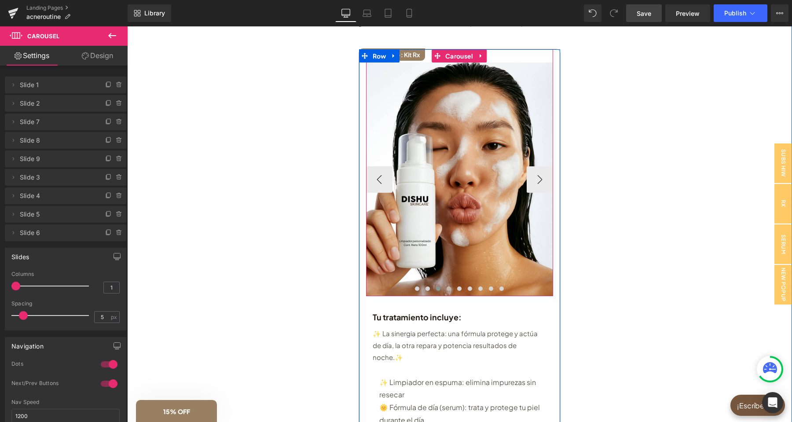
click at [450, 291] on span at bounding box center [449, 289] width 4 height 4
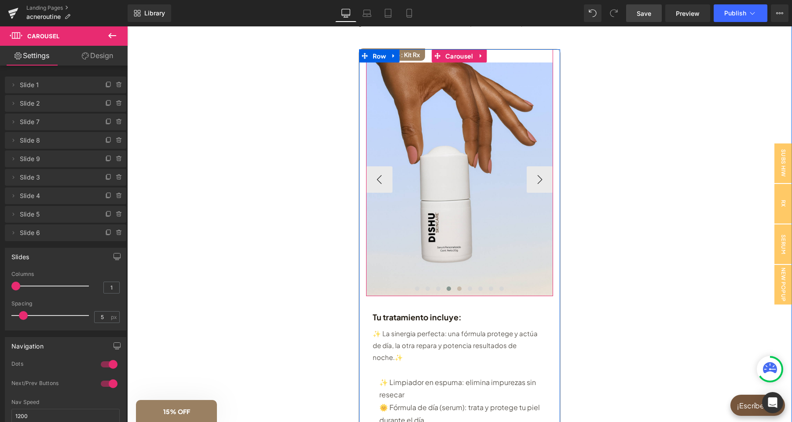
click at [460, 291] on span at bounding box center [459, 289] width 4 height 4
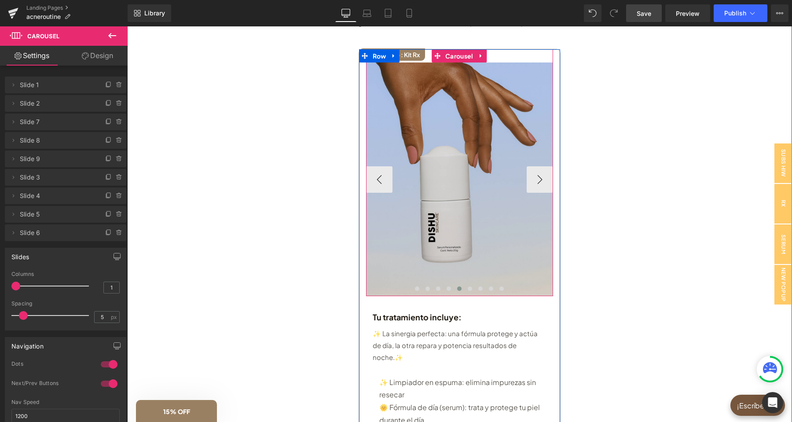
click at [467, 244] on img at bounding box center [459, 180] width 187 height 234
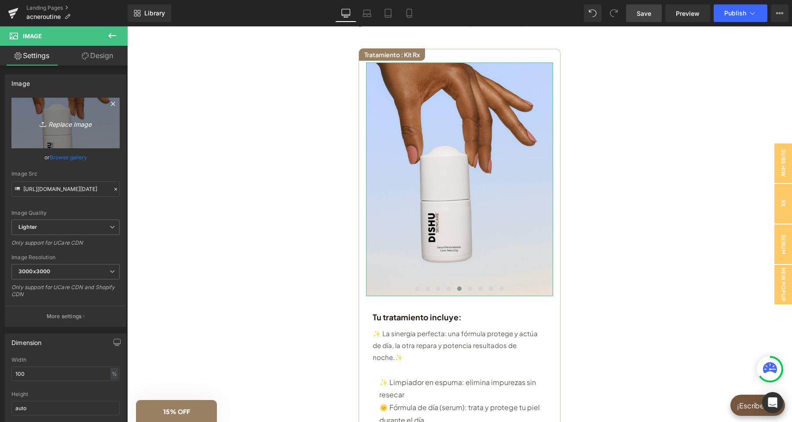
click at [63, 121] on icon "Replace Image" at bounding box center [65, 123] width 70 height 11
click at [61, 112] on link "Replace Image" at bounding box center [65, 123] width 108 height 51
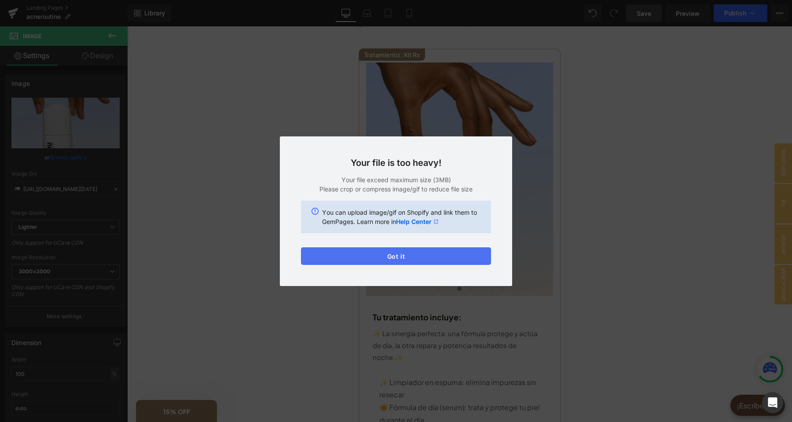
click at [413, 259] on button "Got it" at bounding box center [396, 256] width 190 height 18
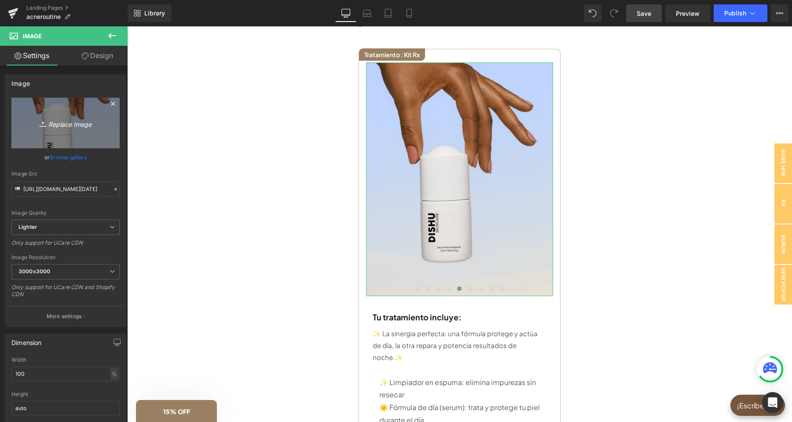
click at [83, 119] on icon "Replace Image" at bounding box center [65, 123] width 70 height 11
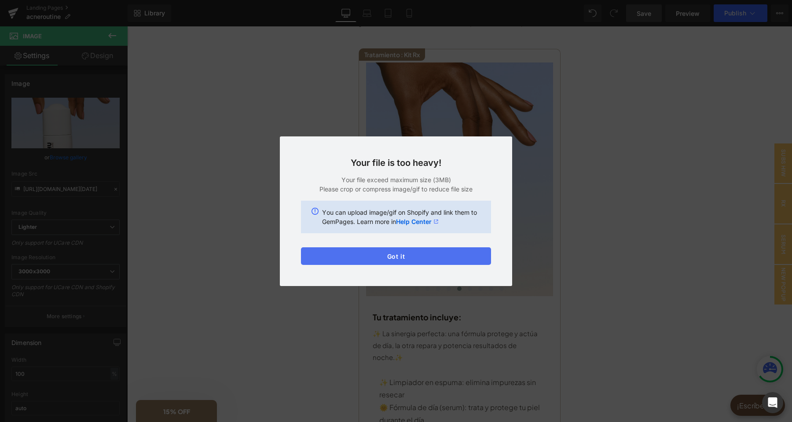
click at [453, 250] on button "Got it" at bounding box center [396, 256] width 190 height 18
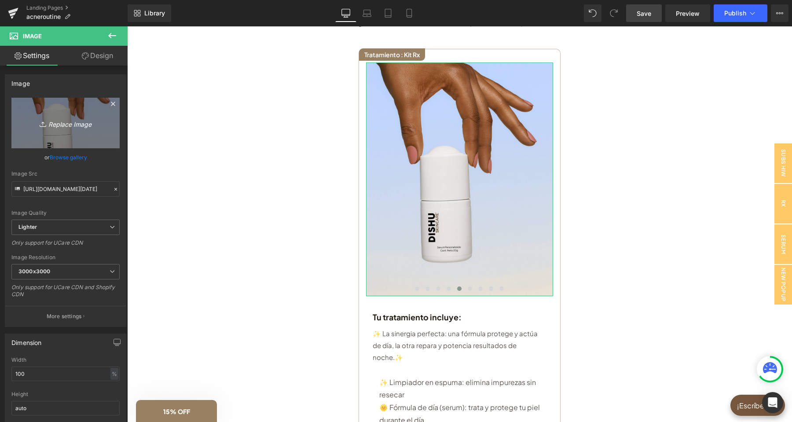
click at [71, 117] on link "Replace Image" at bounding box center [65, 123] width 108 height 51
type input "C:\fakepath\POSTS AGO-SEPT(27).webp"
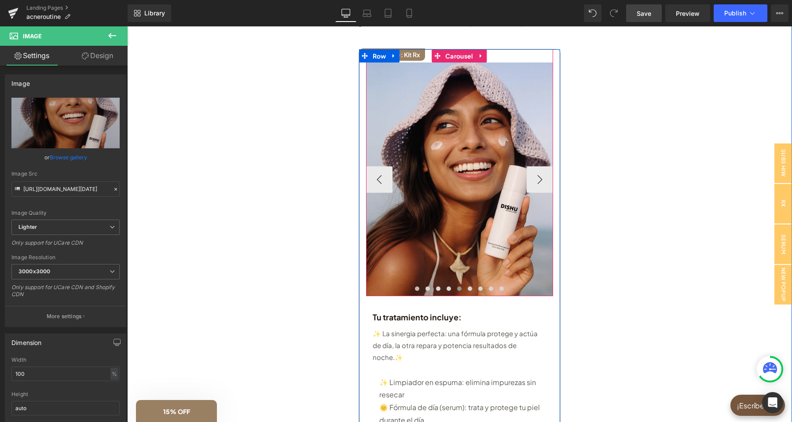
click at [418, 290] on span at bounding box center [417, 289] width 4 height 4
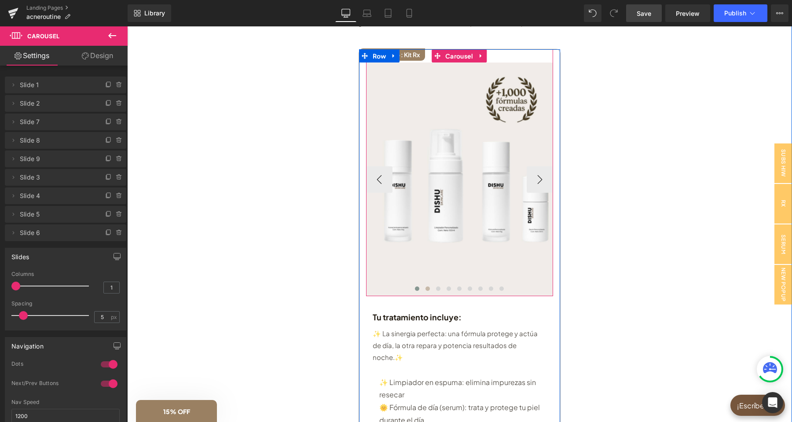
click at [427, 291] on span at bounding box center [428, 289] width 4 height 4
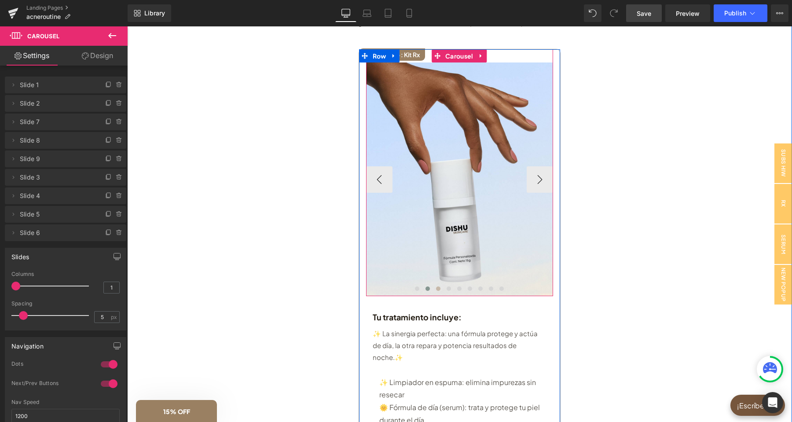
click at [436, 291] on span at bounding box center [438, 289] width 4 height 4
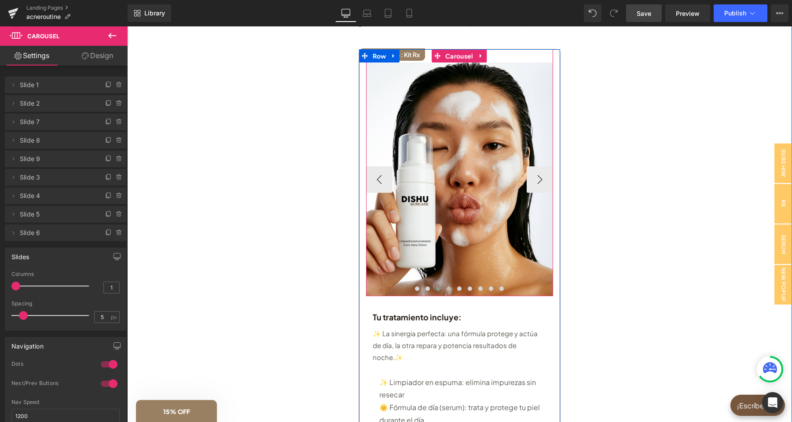
click at [450, 291] on span at bounding box center [449, 289] width 4 height 4
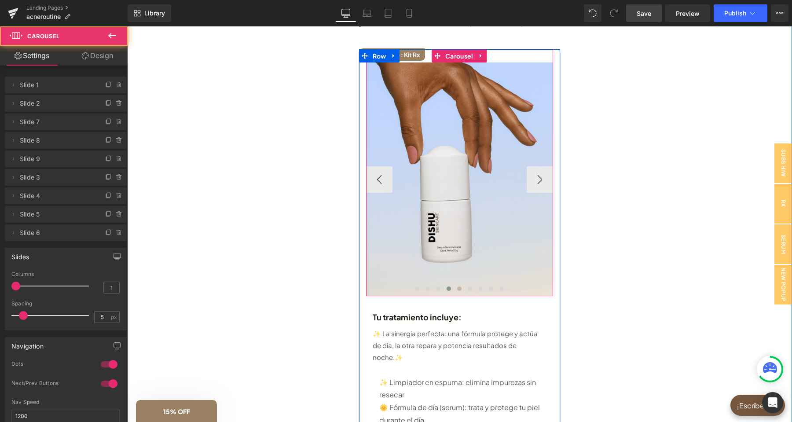
click at [459, 291] on span at bounding box center [459, 289] width 4 height 4
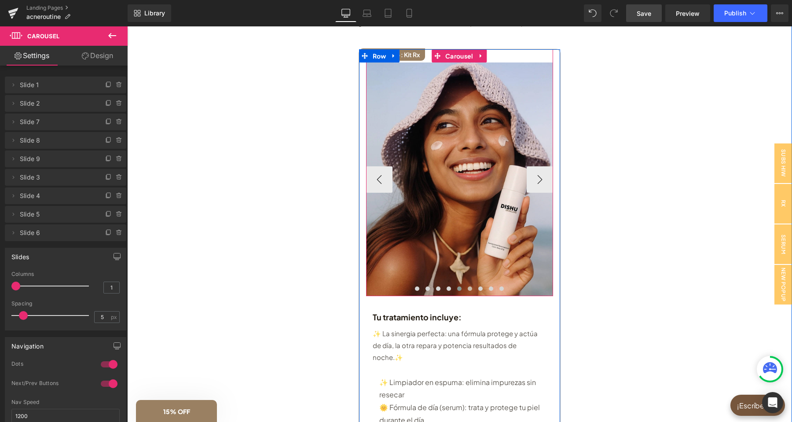
click at [471, 291] on span at bounding box center [470, 289] width 4 height 4
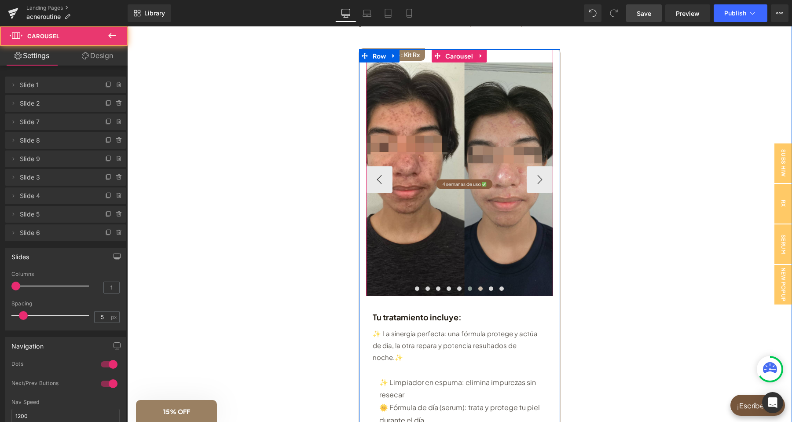
click at [482, 291] on span at bounding box center [481, 289] width 4 height 4
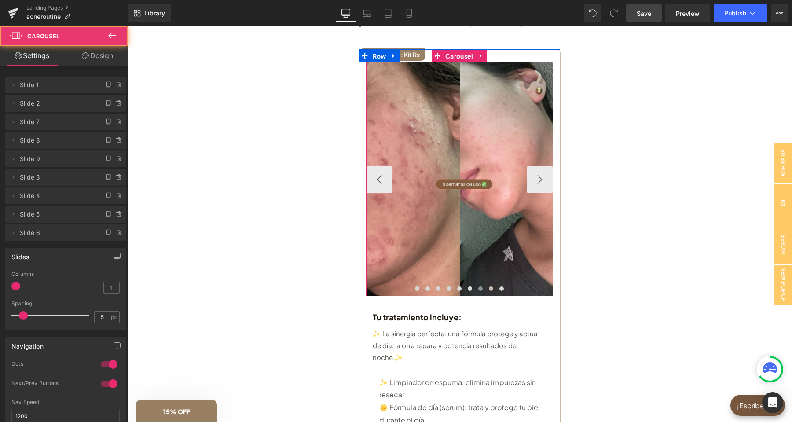
click at [492, 291] on span at bounding box center [491, 289] width 4 height 4
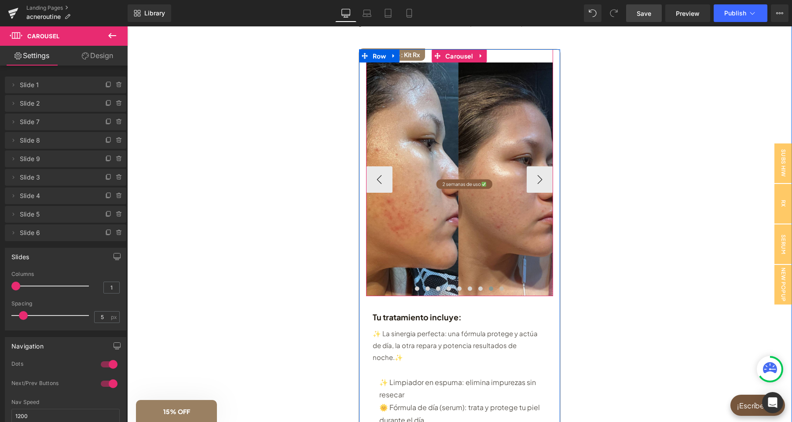
click at [503, 291] on span at bounding box center [502, 289] width 4 height 4
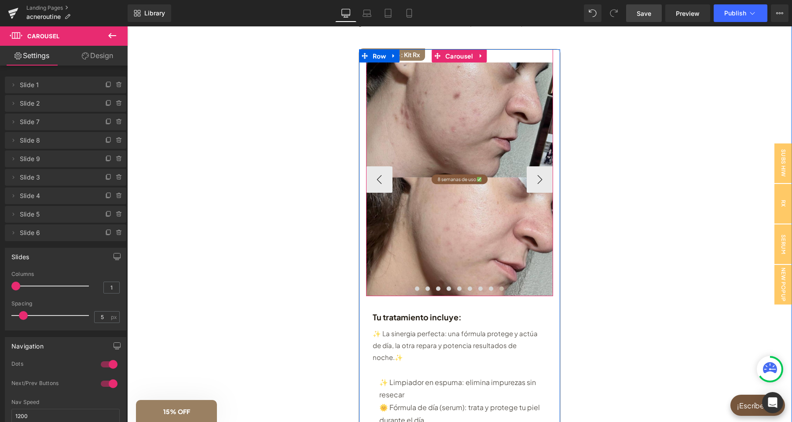
click at [502, 291] on span at bounding box center [502, 289] width 4 height 4
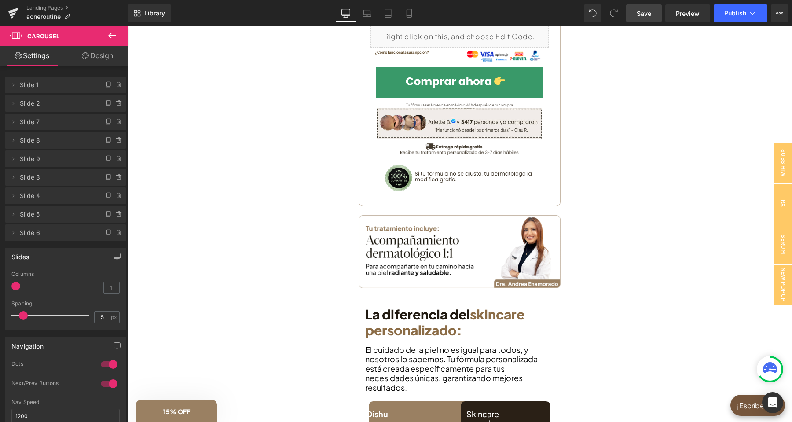
scroll to position [693, 0]
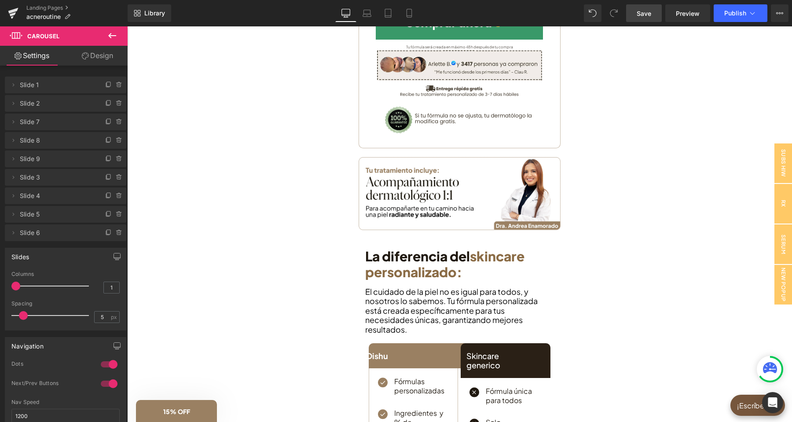
click at [646, 18] on link "Save" at bounding box center [644, 13] width 36 height 18
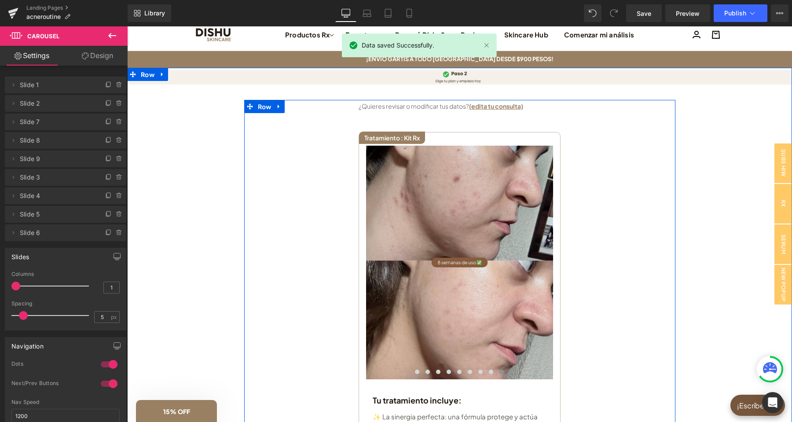
scroll to position [0, 0]
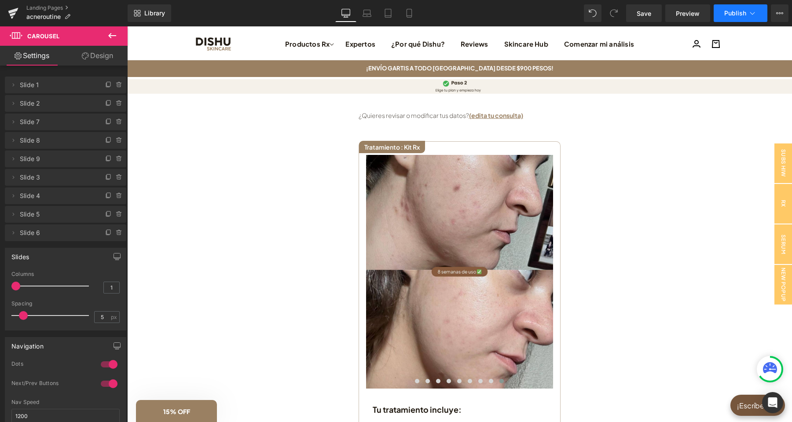
click at [732, 9] on button "Publish" at bounding box center [741, 13] width 54 height 18
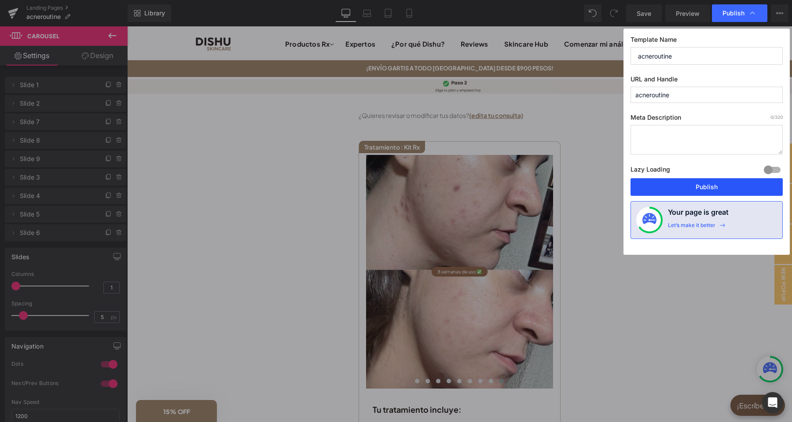
click at [707, 187] on button "Publish" at bounding box center [707, 187] width 152 height 18
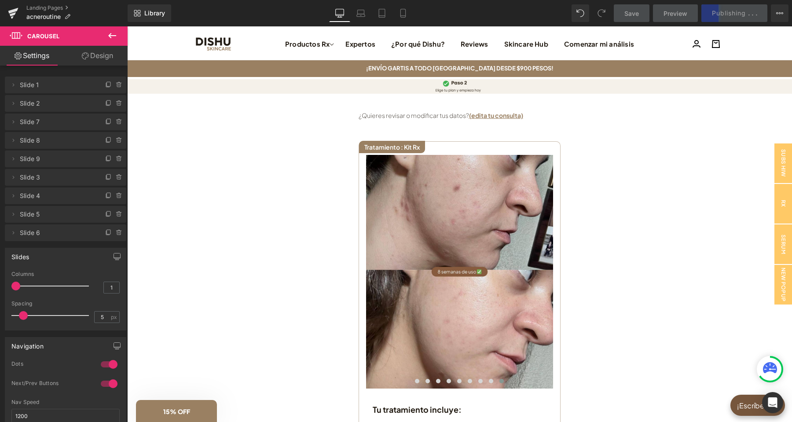
click at [415, 384] on div "Rendering Content" at bounding box center [396, 388] width 54 height 10
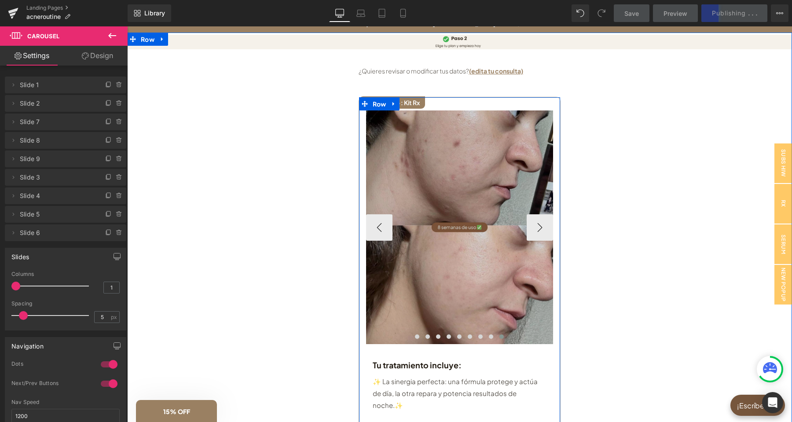
scroll to position [46, 0]
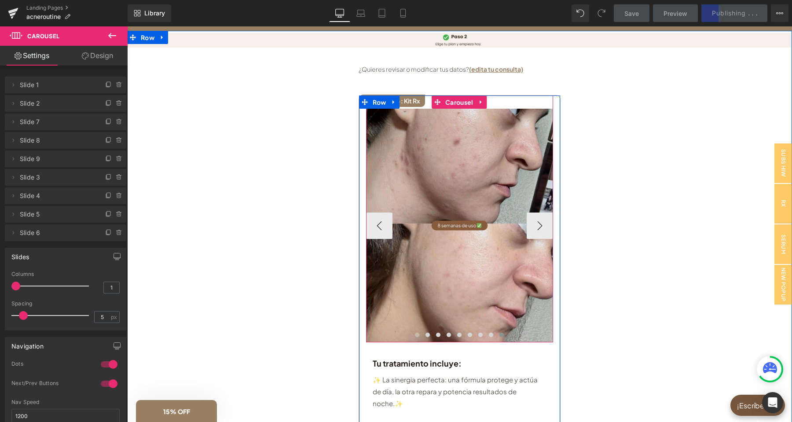
click at [418, 336] on button at bounding box center [417, 335] width 11 height 9
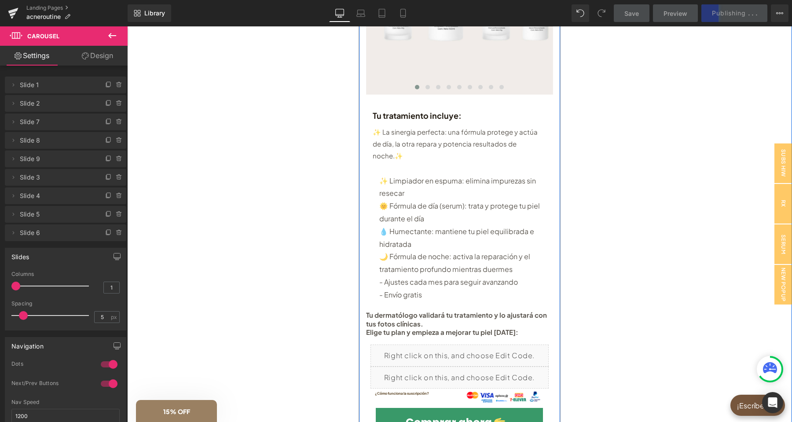
scroll to position [324, 0]
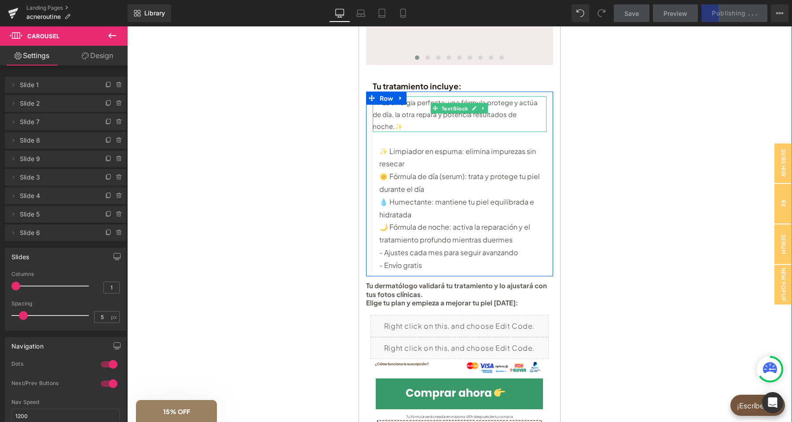
click at [531, 113] on p "✨ La sinergia perfecta: una fórmula protege y actúa de día, la otra repara y po…" at bounding box center [460, 114] width 174 height 36
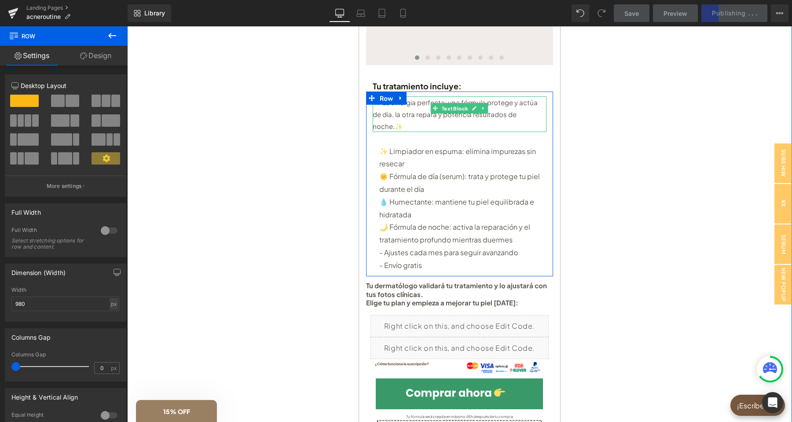
click at [520, 110] on p "✨ La sinergia perfecta: una fórmula protege y actúa de día, la otra repara y po…" at bounding box center [460, 114] width 174 height 36
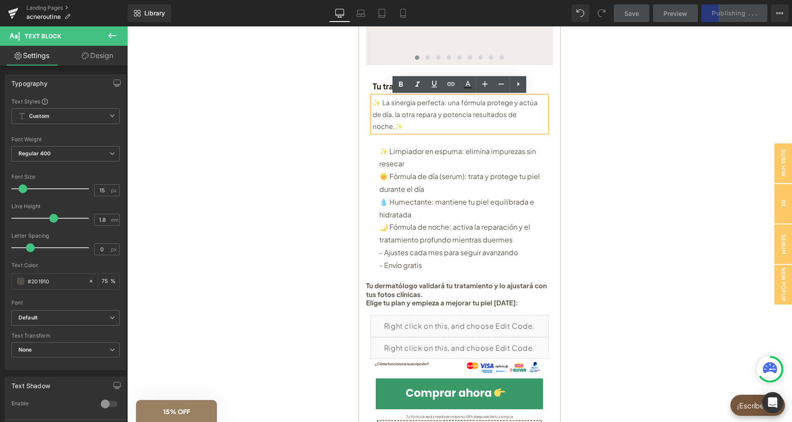
click at [525, 115] on p "✨ La sinergia perfecta: una fórmula protege y actúa de día, la otra repara y po…" at bounding box center [460, 114] width 174 height 36
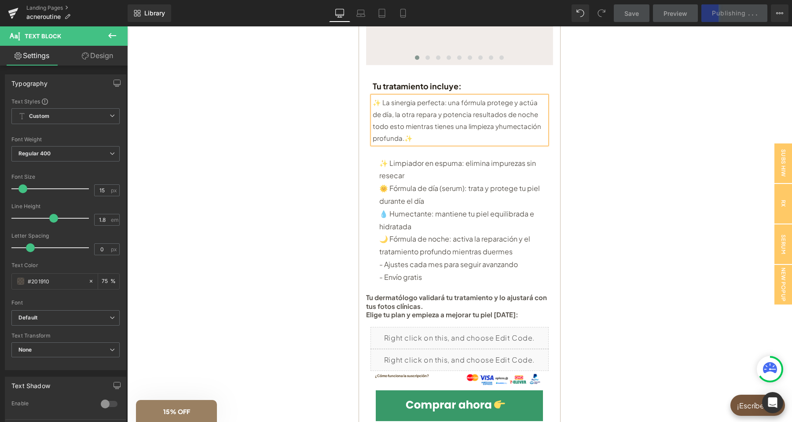
click at [480, 125] on p "✨ La sinergia perfecta: una fórmula protege y actúa de día, la otra repara y po…" at bounding box center [460, 120] width 174 height 48
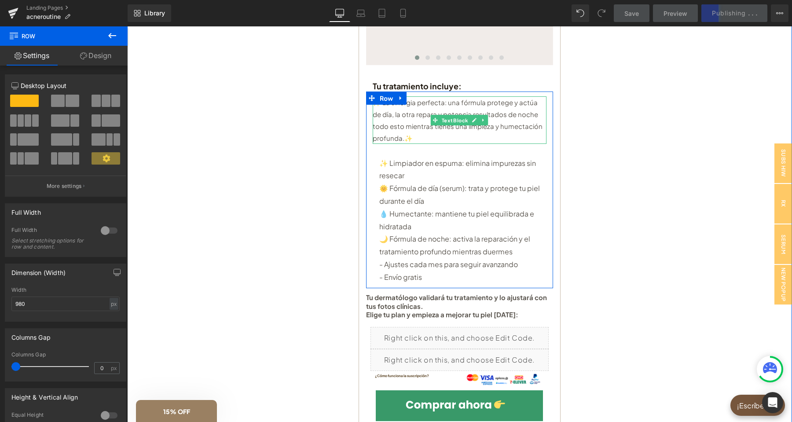
click at [515, 127] on p "✨ La sinergia perfecta: una fórmula protege y actúa de día, la otra repara y po…" at bounding box center [460, 120] width 174 height 48
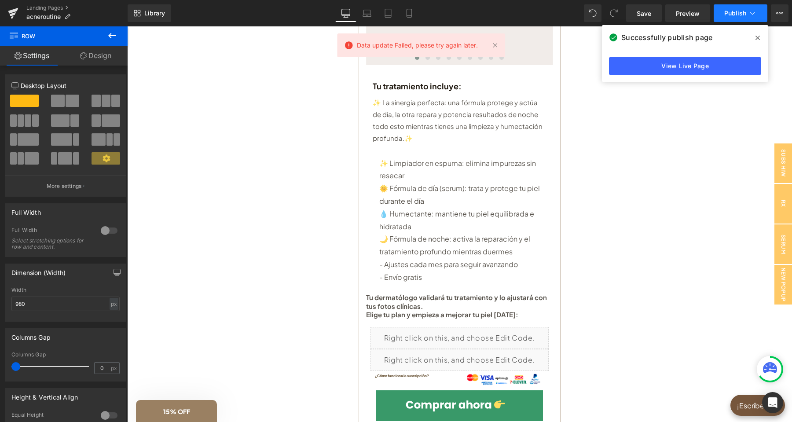
click at [734, 13] on span "Publish" at bounding box center [736, 13] width 22 height 7
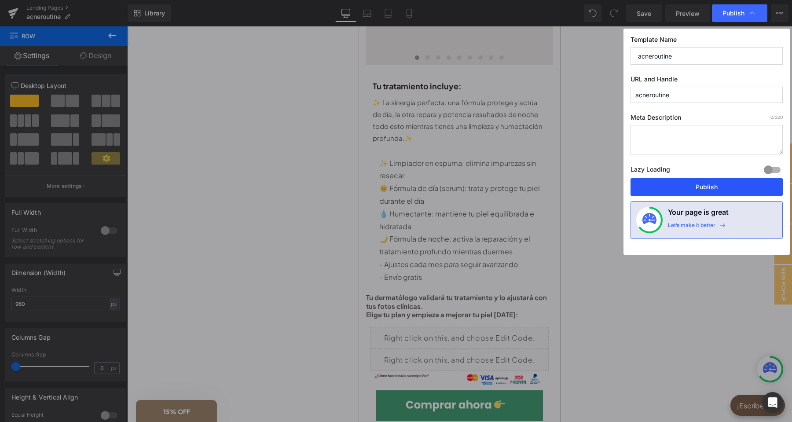
click at [701, 189] on button "Publish" at bounding box center [707, 187] width 152 height 18
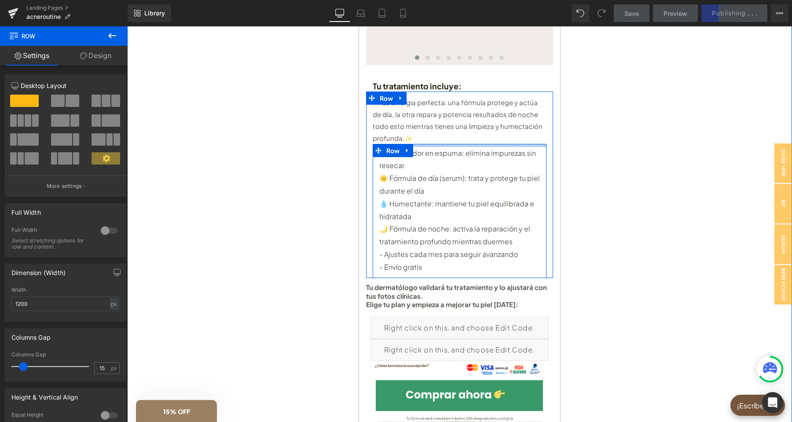
drag, startPoint x: 429, startPoint y: 150, endPoint x: 431, endPoint y: 140, distance: 10.3
click at [431, 140] on div "✨ La sinergia perfecta: una fórmula protege y actúa de día, la otra repara y po…" at bounding box center [459, 187] width 187 height 182
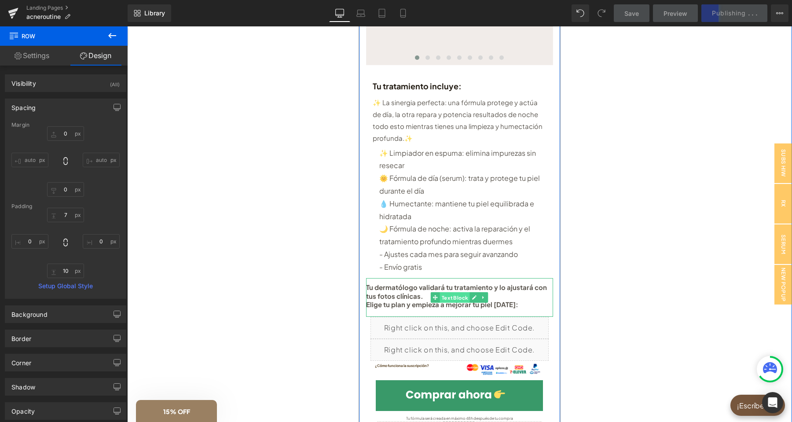
click at [454, 295] on span "Text Block" at bounding box center [455, 297] width 30 height 11
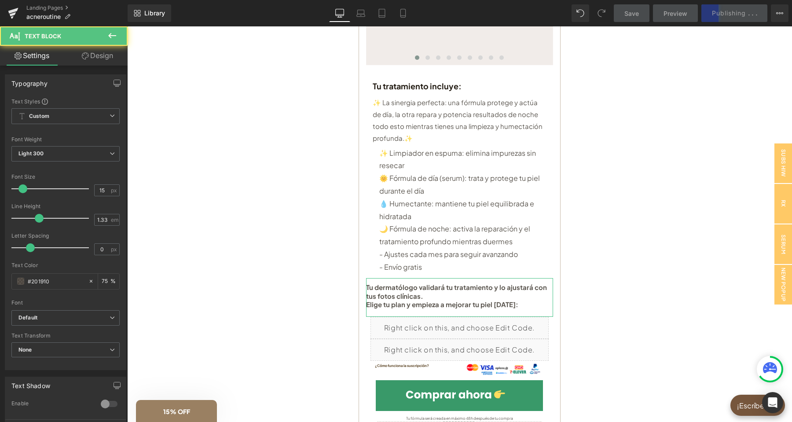
scroll to position [195, 0]
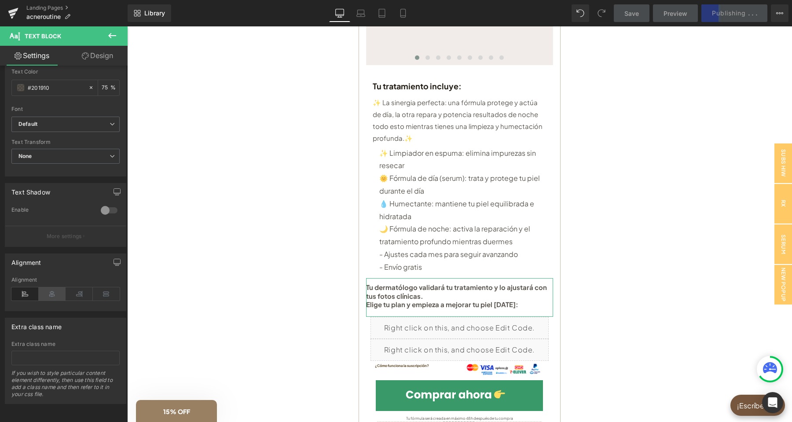
click at [53, 293] on icon at bounding box center [52, 293] width 27 height 13
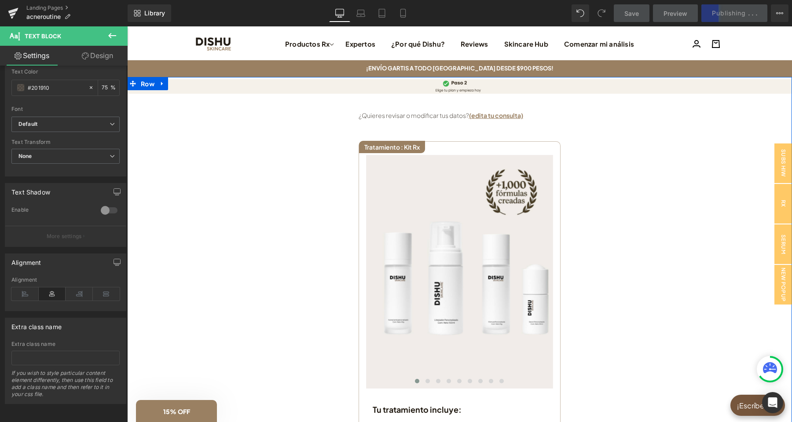
scroll to position [46, 0]
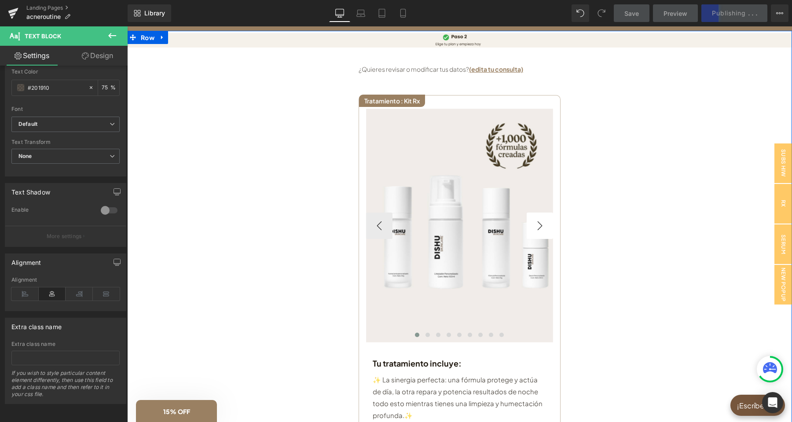
click at [543, 231] on button "›" at bounding box center [540, 226] width 26 height 26
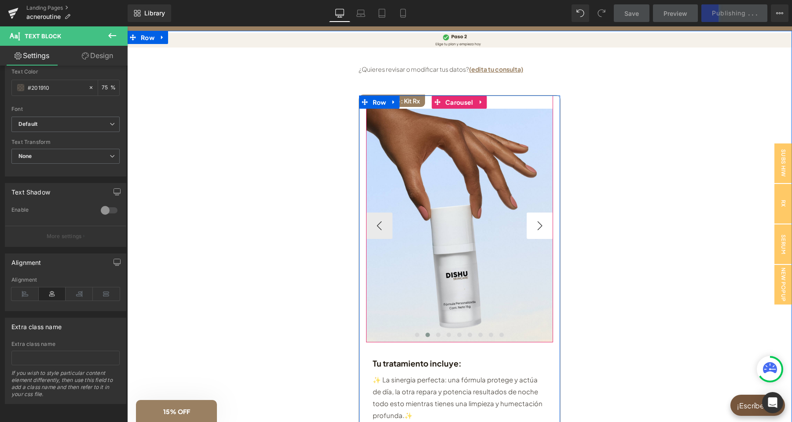
click at [543, 231] on button "›" at bounding box center [540, 226] width 26 height 26
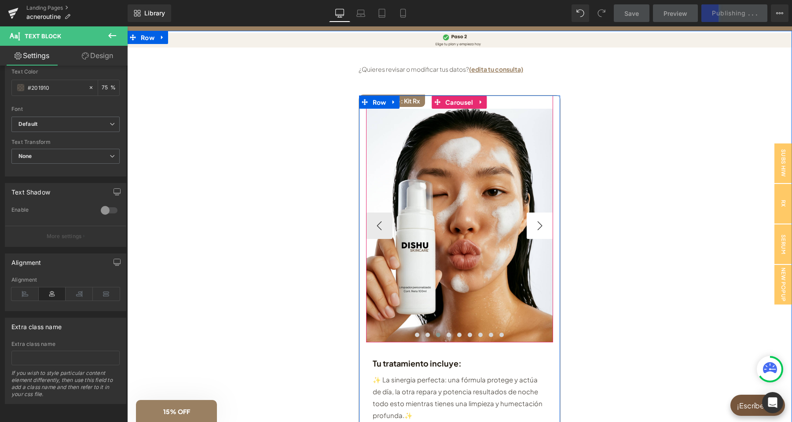
click at [543, 231] on button "›" at bounding box center [540, 226] width 26 height 26
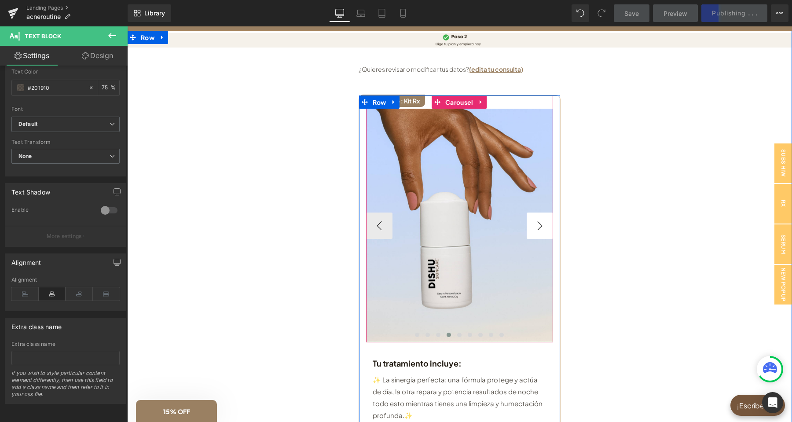
click at [543, 231] on button "›" at bounding box center [540, 226] width 26 height 26
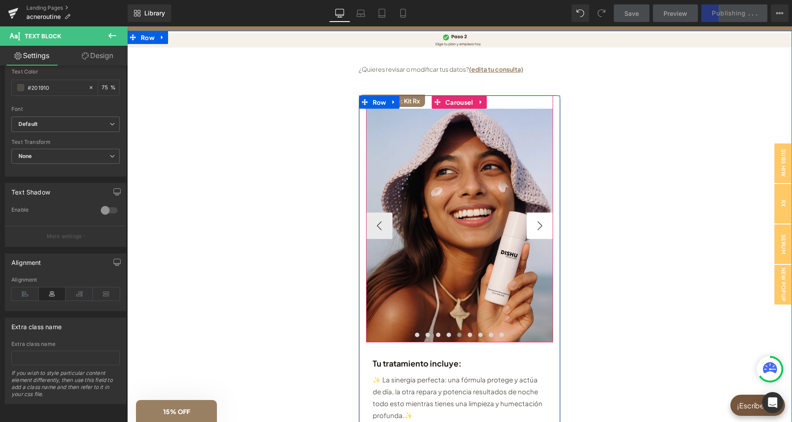
click at [543, 231] on button "›" at bounding box center [540, 226] width 26 height 26
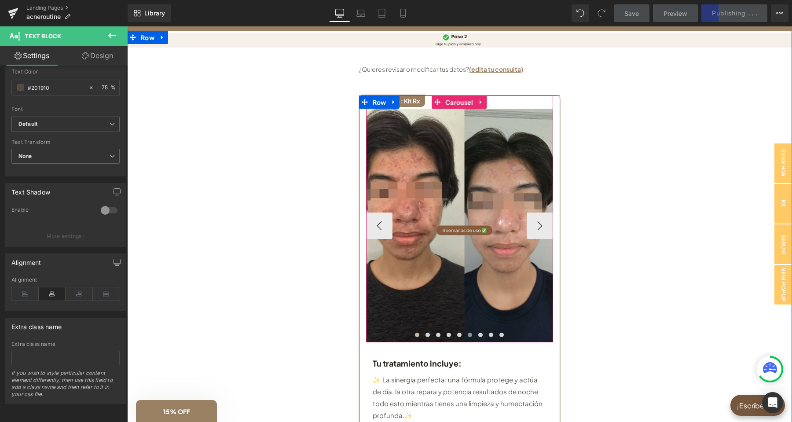
click at [416, 337] on span at bounding box center [417, 335] width 4 height 4
